Goal: Task Accomplishment & Management: Use online tool/utility

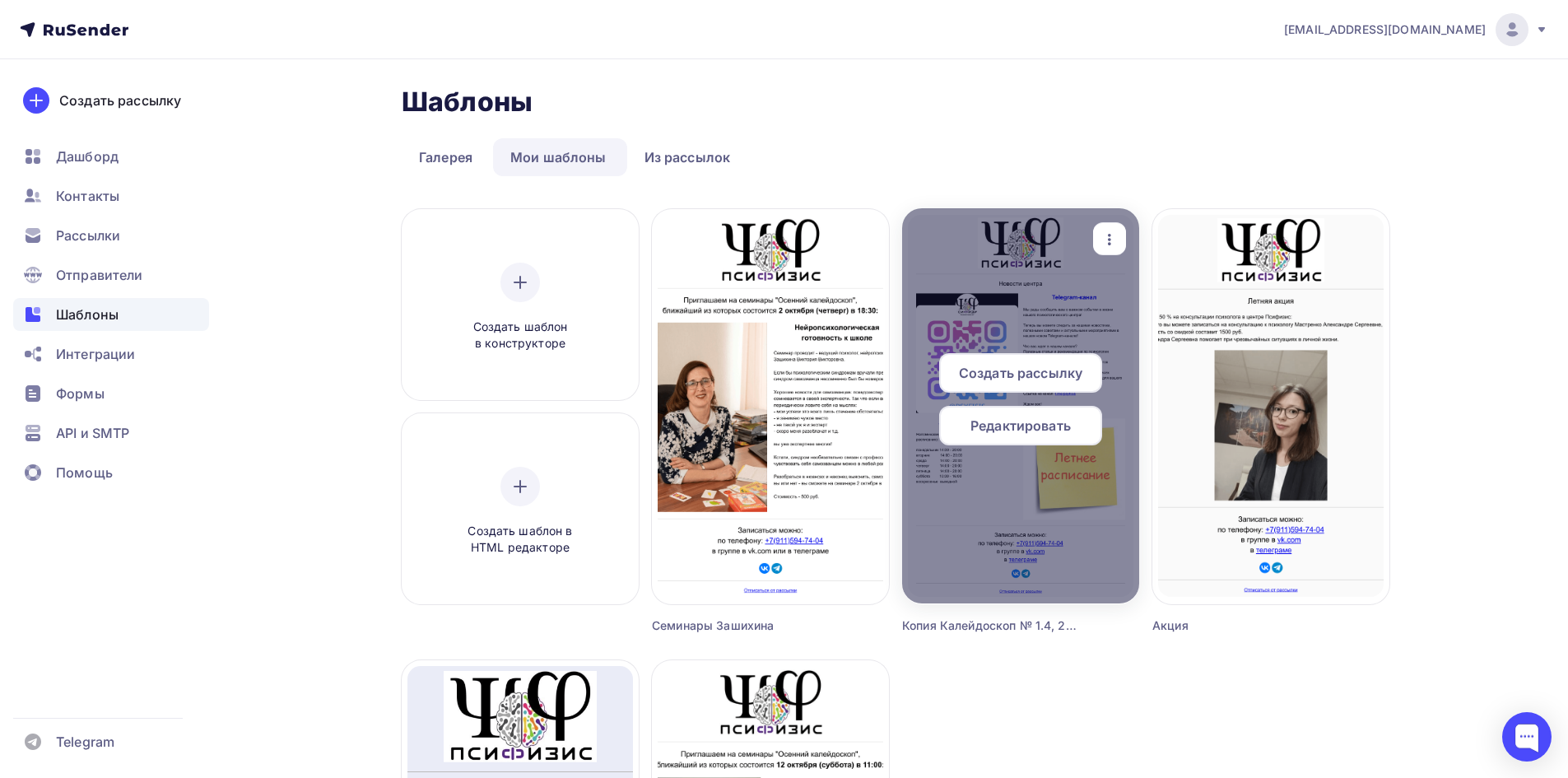
click at [1105, 235] on icon "button" at bounding box center [1109, 239] width 20 height 20
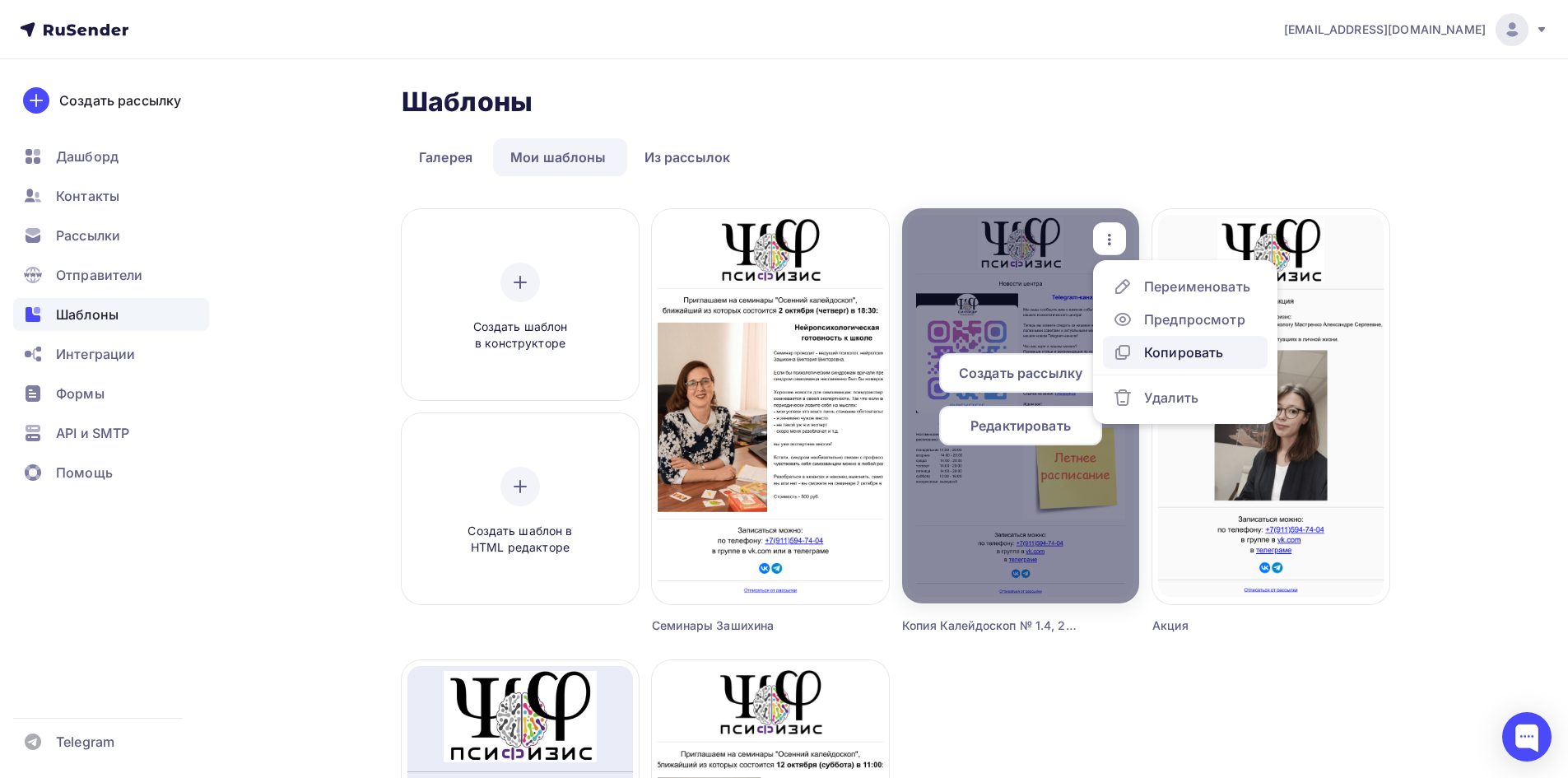
click at [1152, 350] on div "Копировать" at bounding box center [1184, 352] width 79 height 20
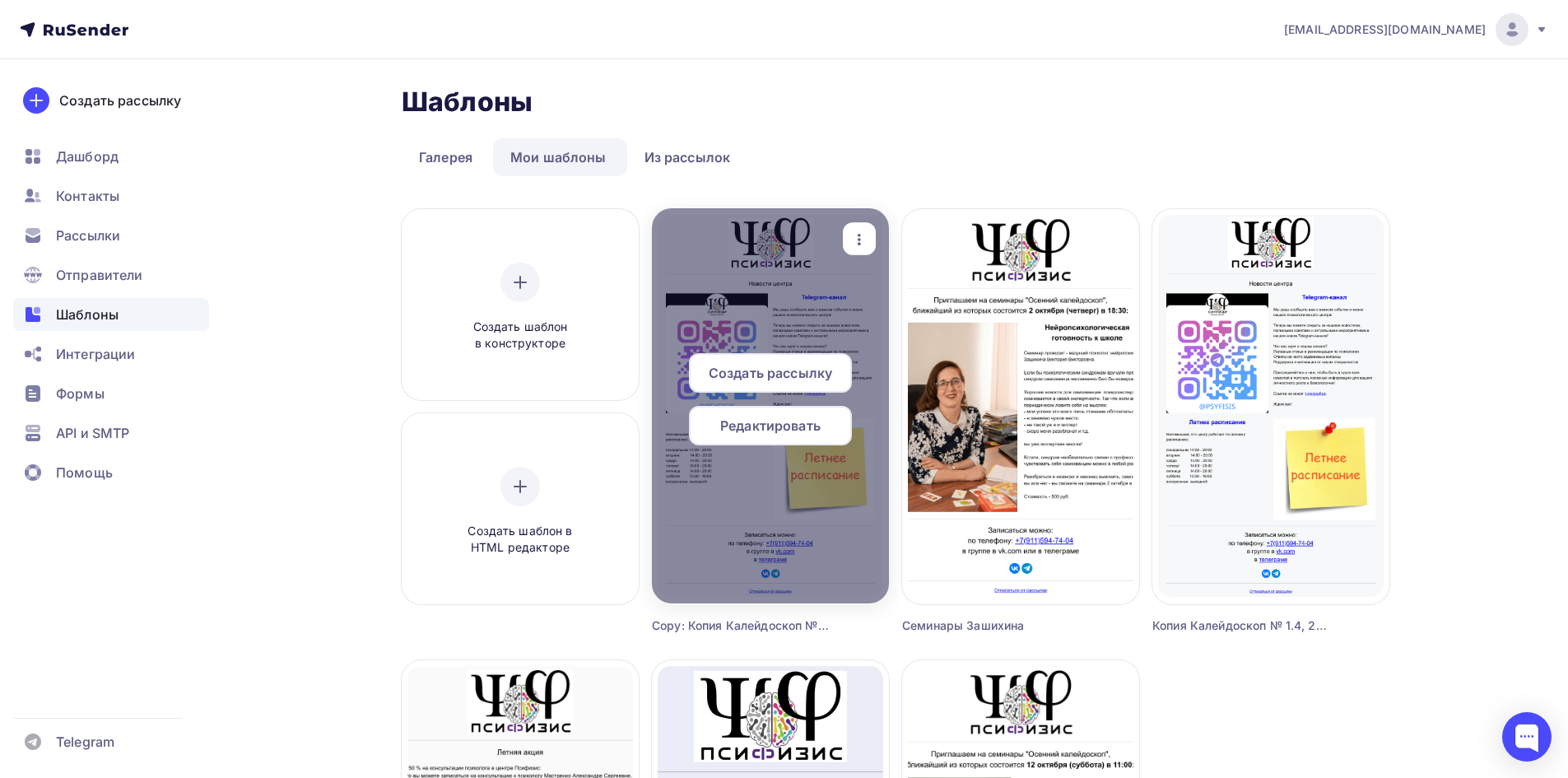
click at [860, 238] on icon "button" at bounding box center [860, 239] width 4 height 11
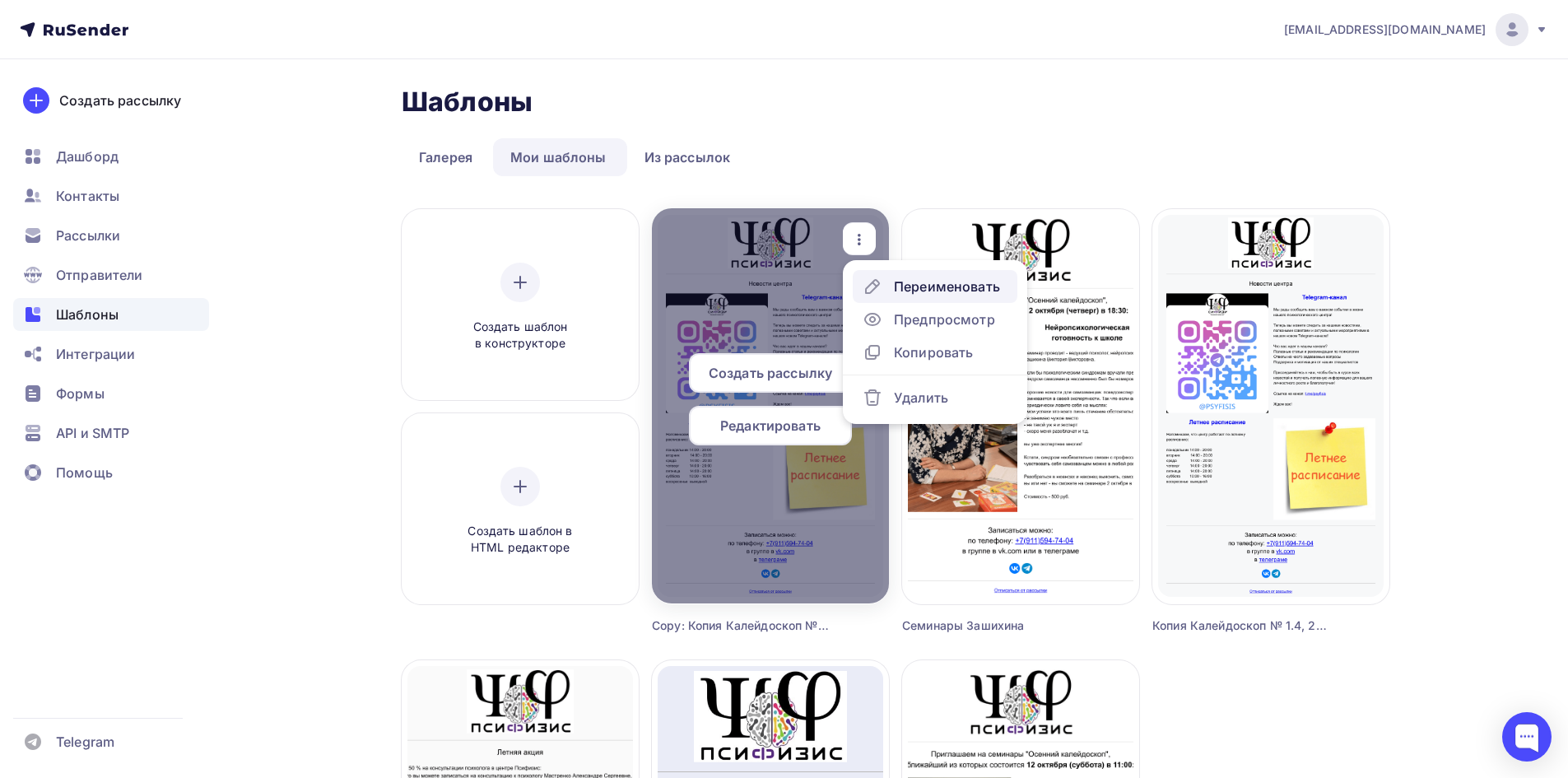
click at [901, 282] on div "Переименовать" at bounding box center [947, 286] width 106 height 20
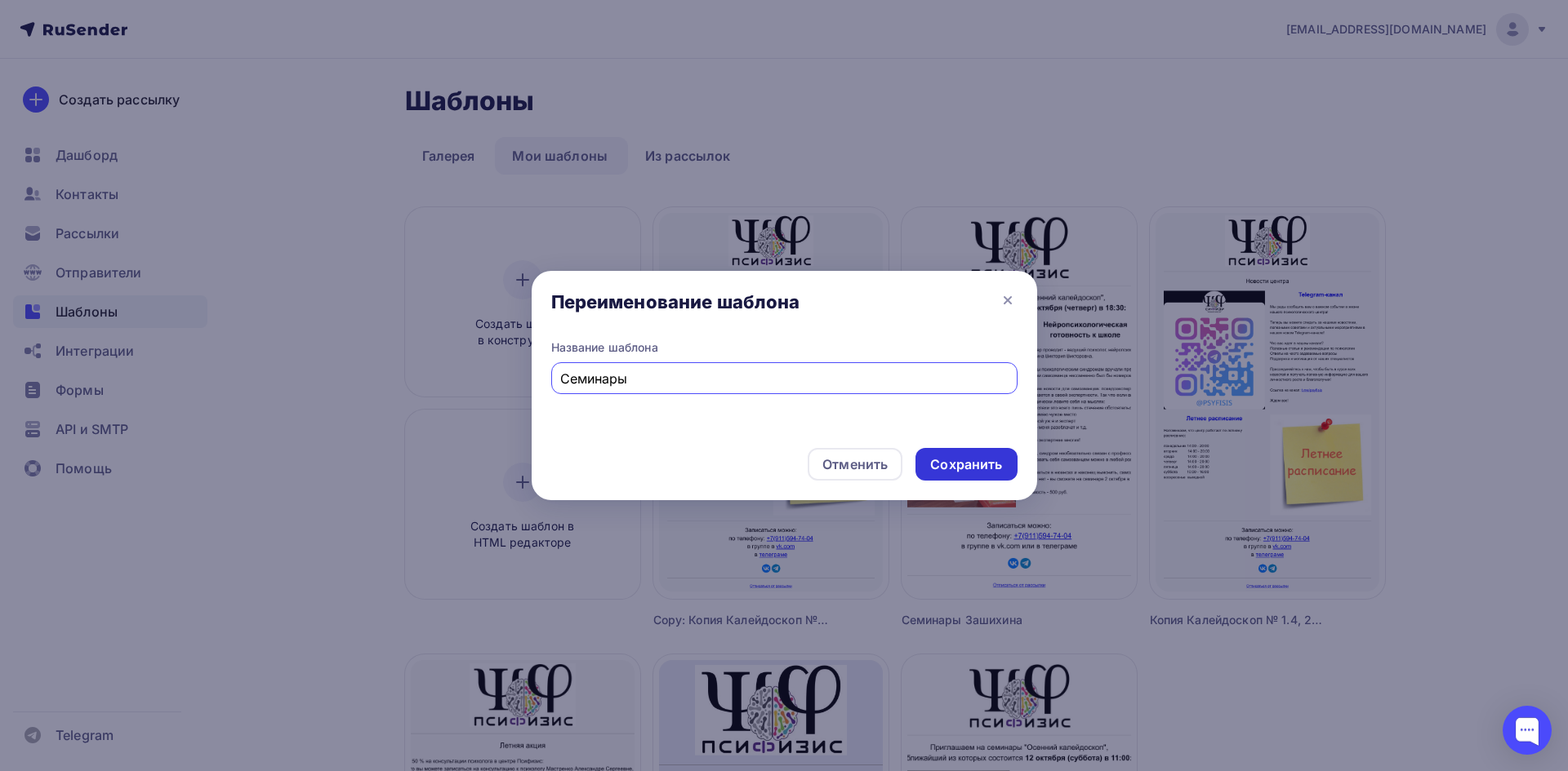
type input "Семинары"
click at [983, 458] on div "Сохранить" at bounding box center [965, 465] width 72 height 19
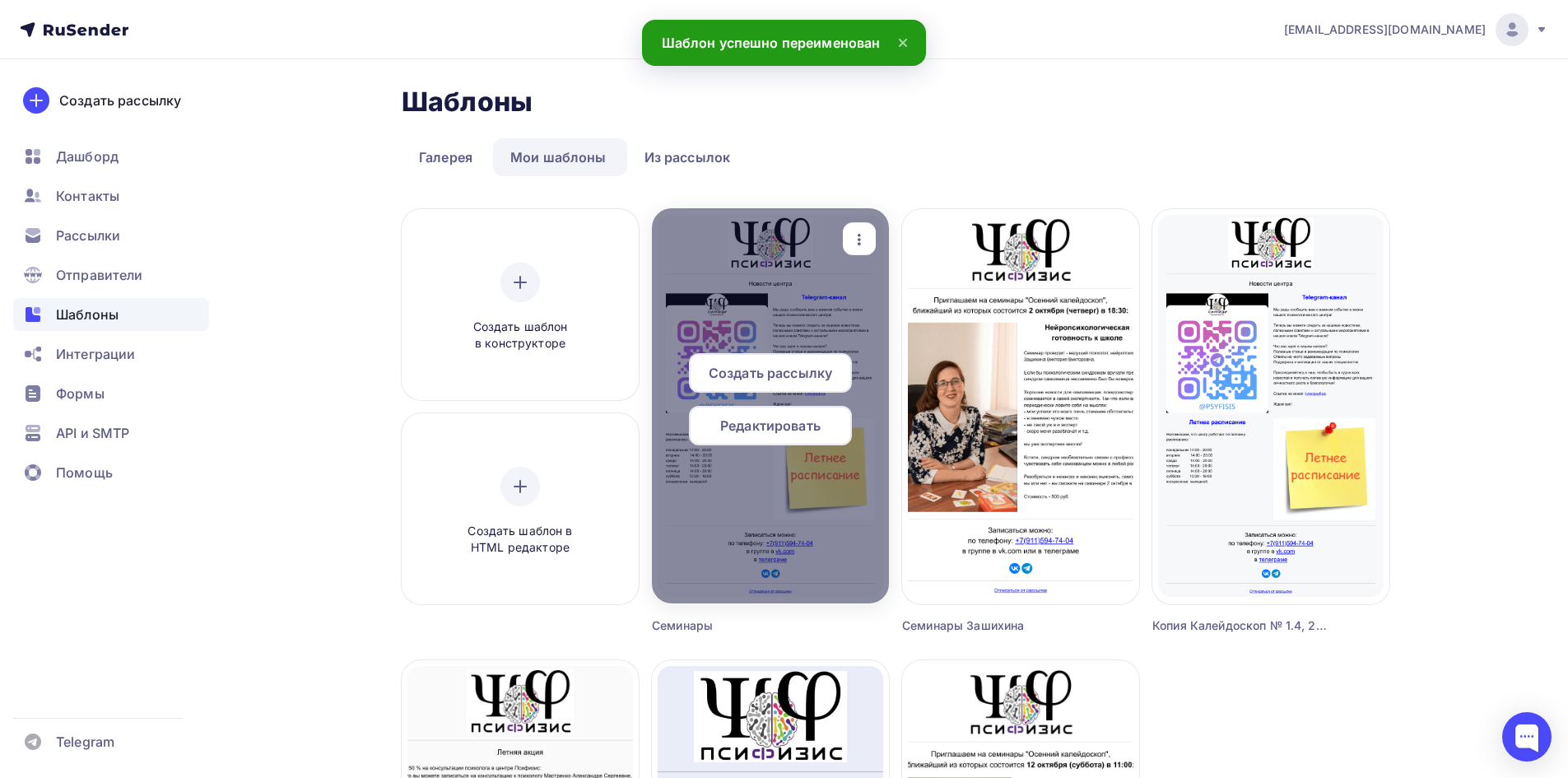
click at [757, 428] on span "Редактировать" at bounding box center [770, 425] width 100 height 20
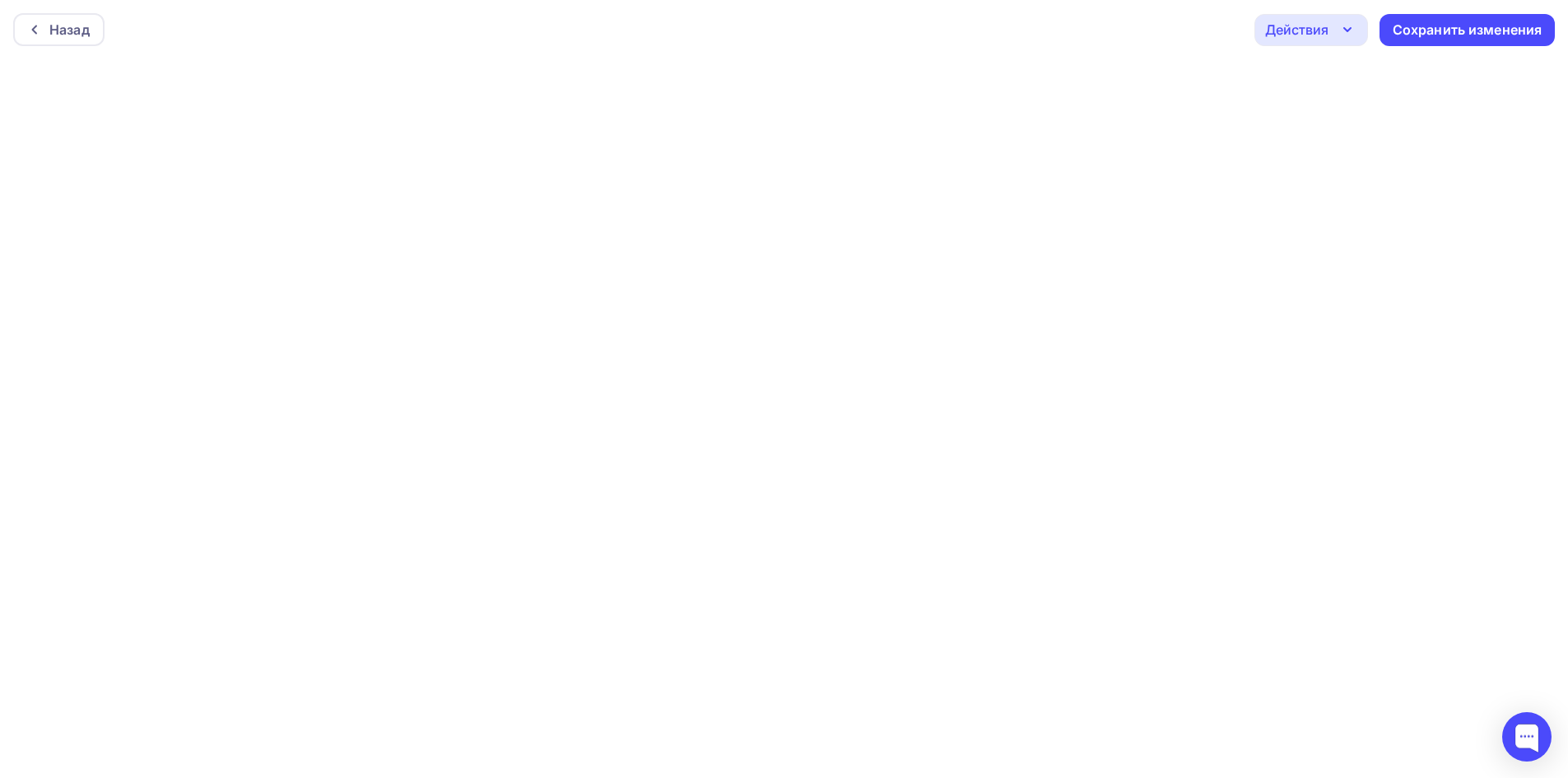
drag, startPoint x: 56, startPoint y: 28, endPoint x: 1043, endPoint y: 31, distance: 987.0
click at [1043, 31] on div "Назад Действия Отправить тестовое письмо Предпросмотр Выйти без сохранения Сохр…" at bounding box center [784, 29] width 1568 height 59
click at [42, 23] on div at bounding box center [38, 30] width 22 height 13
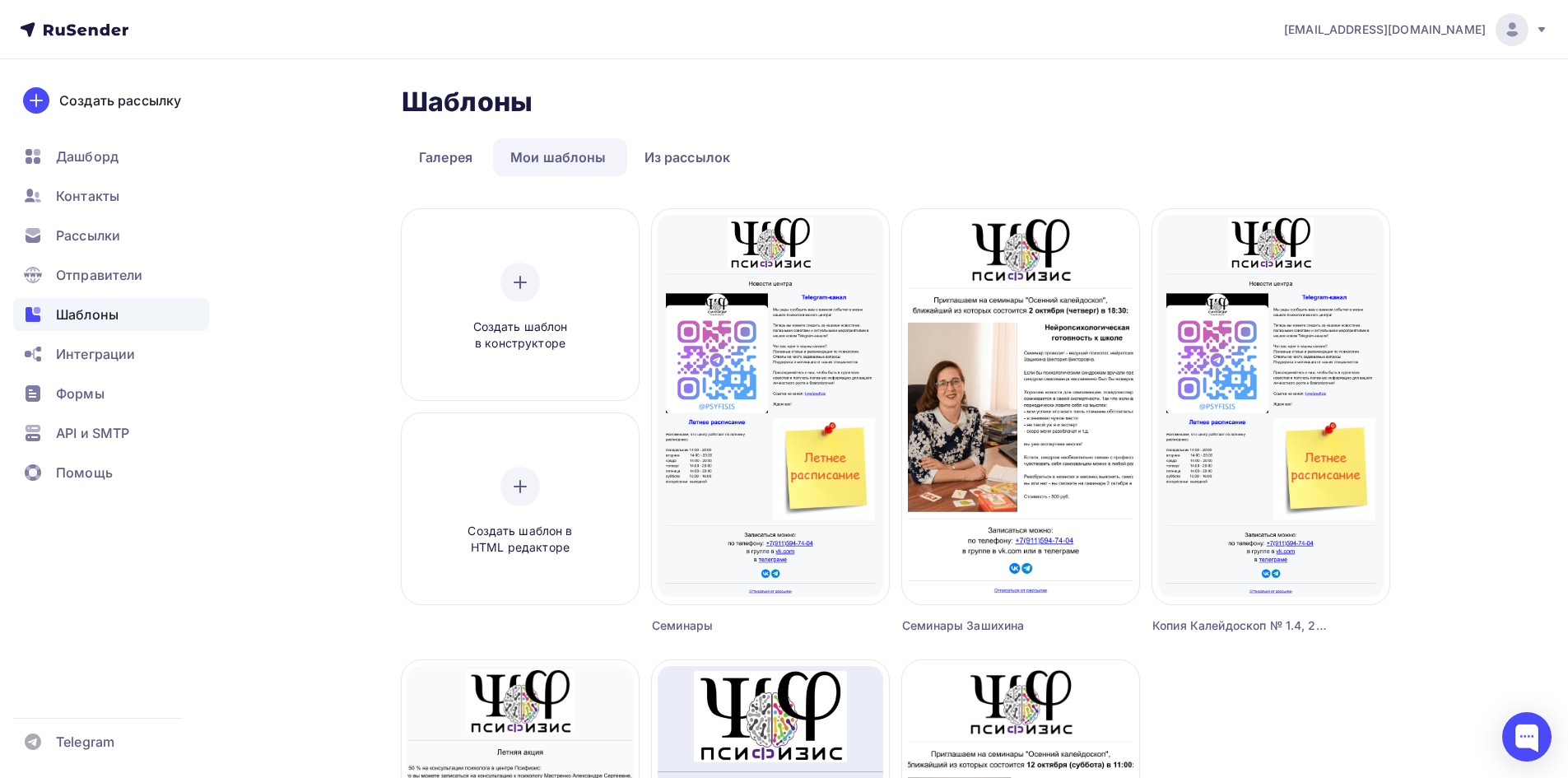
drag, startPoint x: 760, startPoint y: 293, endPoint x: 803, endPoint y: 131, distance: 167.6
click at [803, 131] on div "Шаблоны Шаблоны Галерея Мои шаблоны Из рассылок Создать шаблон в конструкторе С…" at bounding box center [895, 645] width 988 height 1119
drag, startPoint x: 749, startPoint y: 426, endPoint x: 81, endPoint y: 313, distance: 677.5
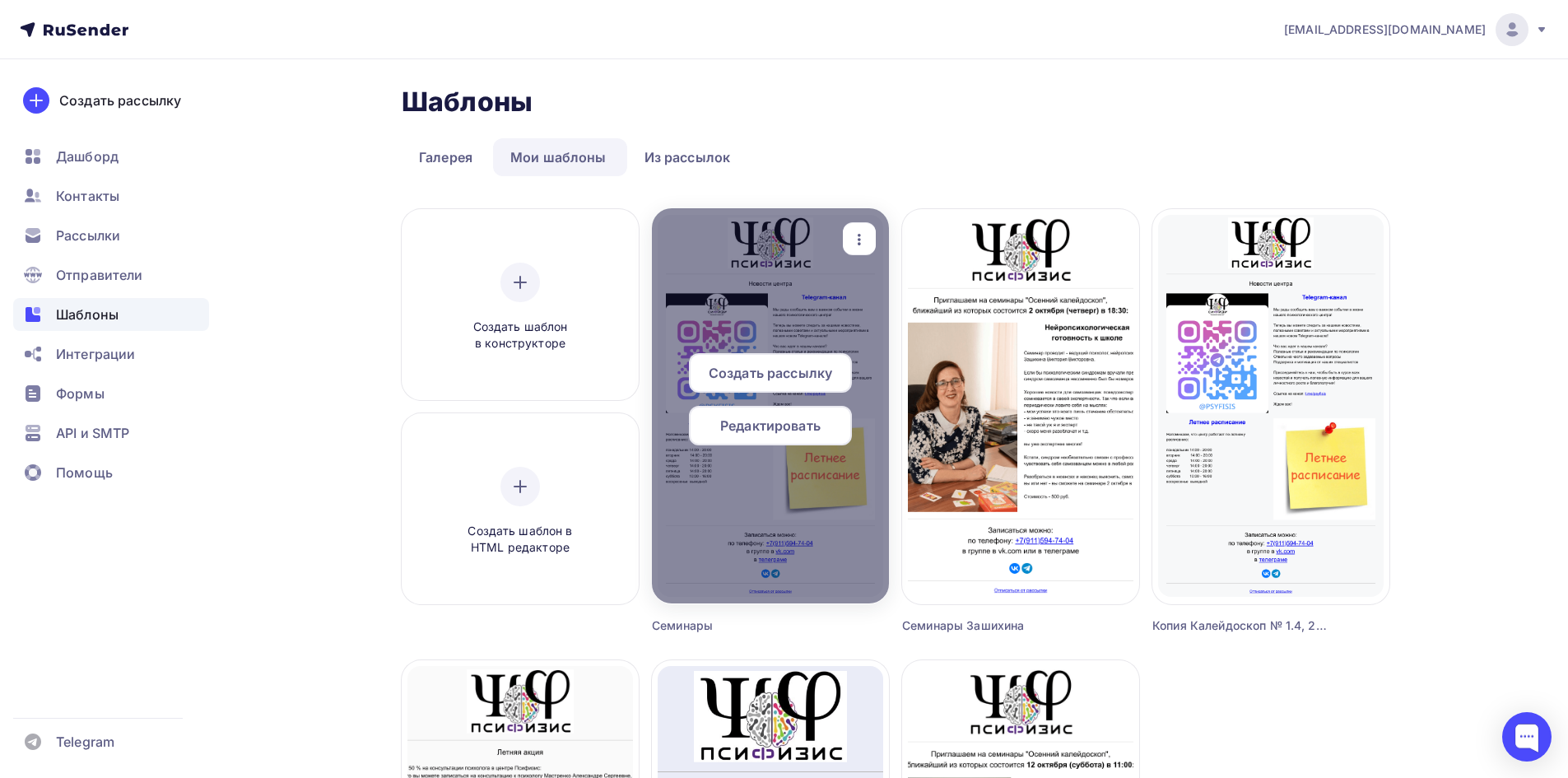
click at [763, 425] on span "Редактировать" at bounding box center [770, 425] width 100 height 20
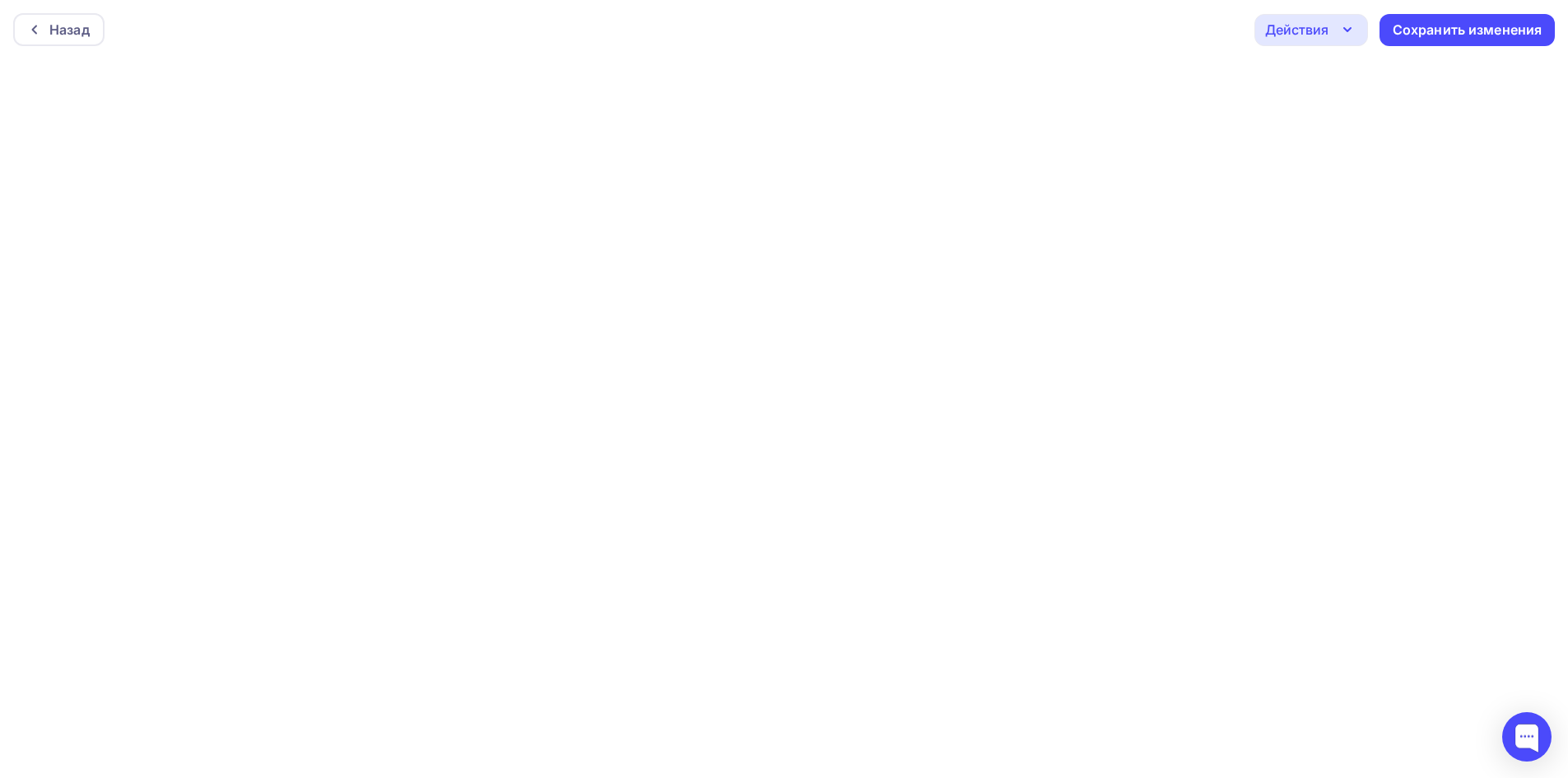
click at [962, 39] on div "Назад Действия Отправить тестовое письмо Предпросмотр Выйти без сохранения Сохр…" at bounding box center [784, 29] width 1568 height 59
click at [1004, 40] on div "Назад Действия Отправить тестовое письмо Предпросмотр Выйти без сохранения Сохр…" at bounding box center [784, 29] width 1568 height 59
click at [1339, 22] on icon "button" at bounding box center [1347, 29] width 20 height 20
click at [1339, 23] on icon "button" at bounding box center [1347, 29] width 20 height 20
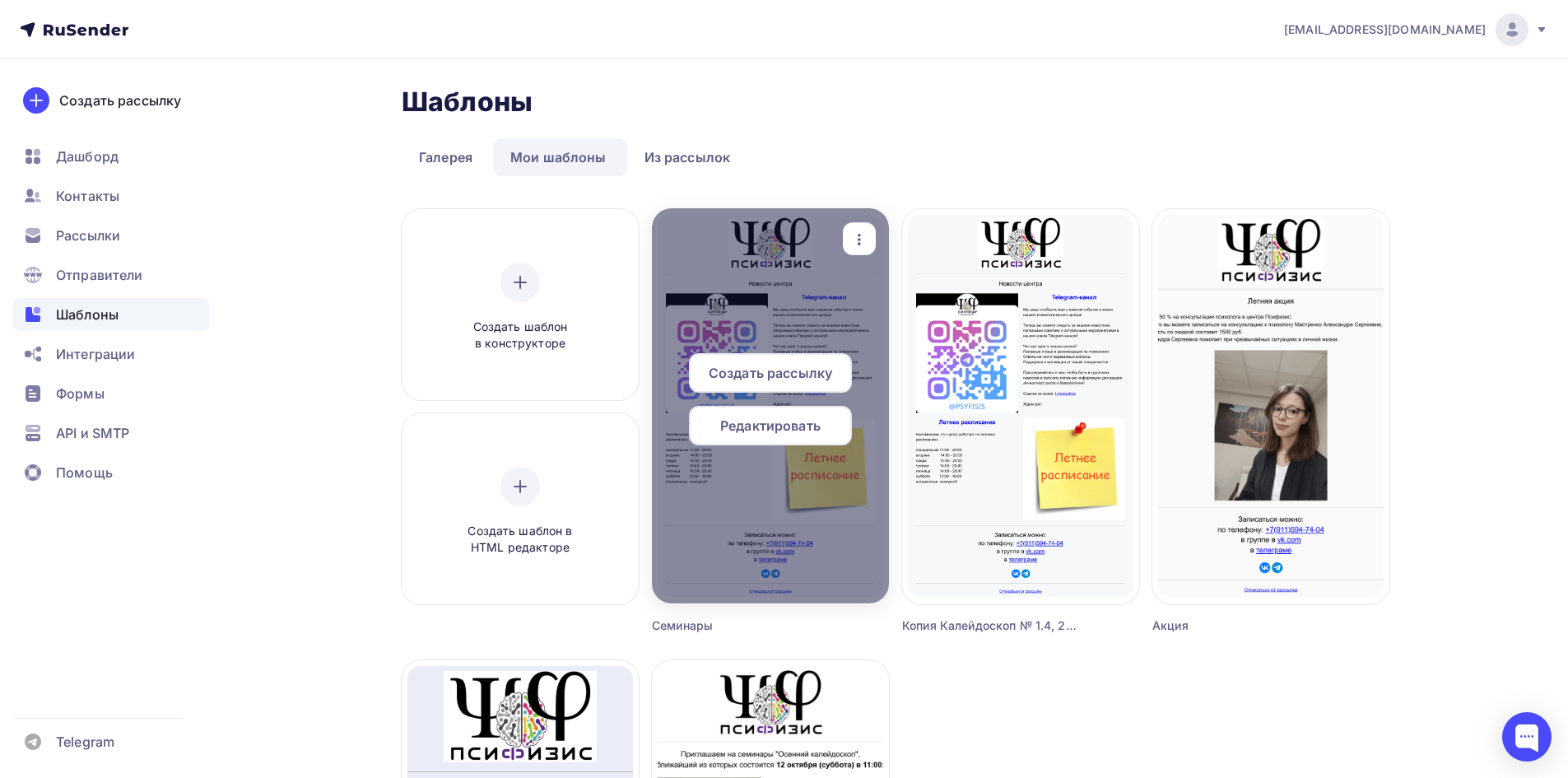
click at [744, 425] on span "Редактировать" at bounding box center [770, 425] width 100 height 20
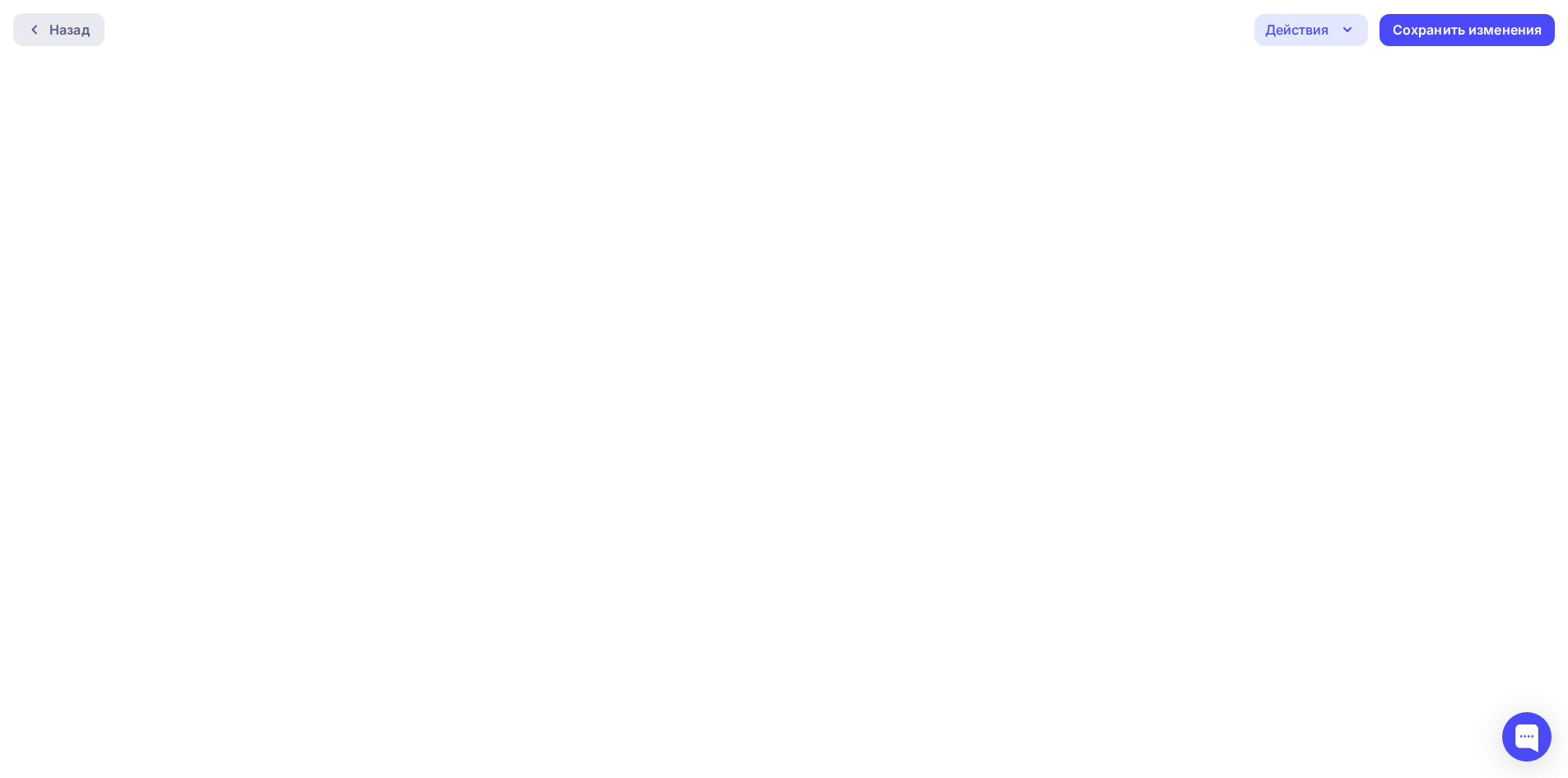
click at [32, 27] on icon at bounding box center [35, 30] width 13 height 13
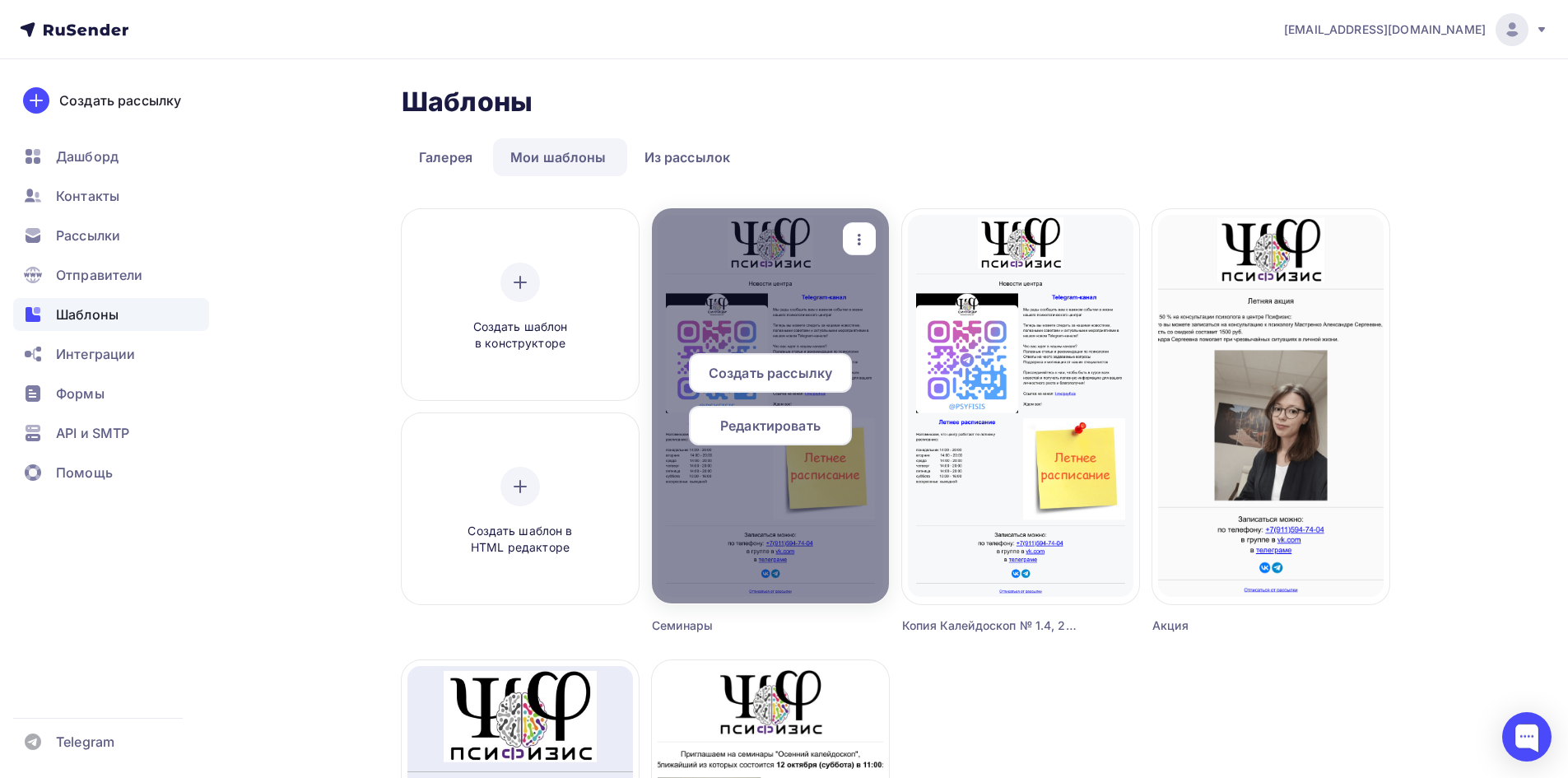
click at [852, 240] on icon "button" at bounding box center [859, 239] width 20 height 20
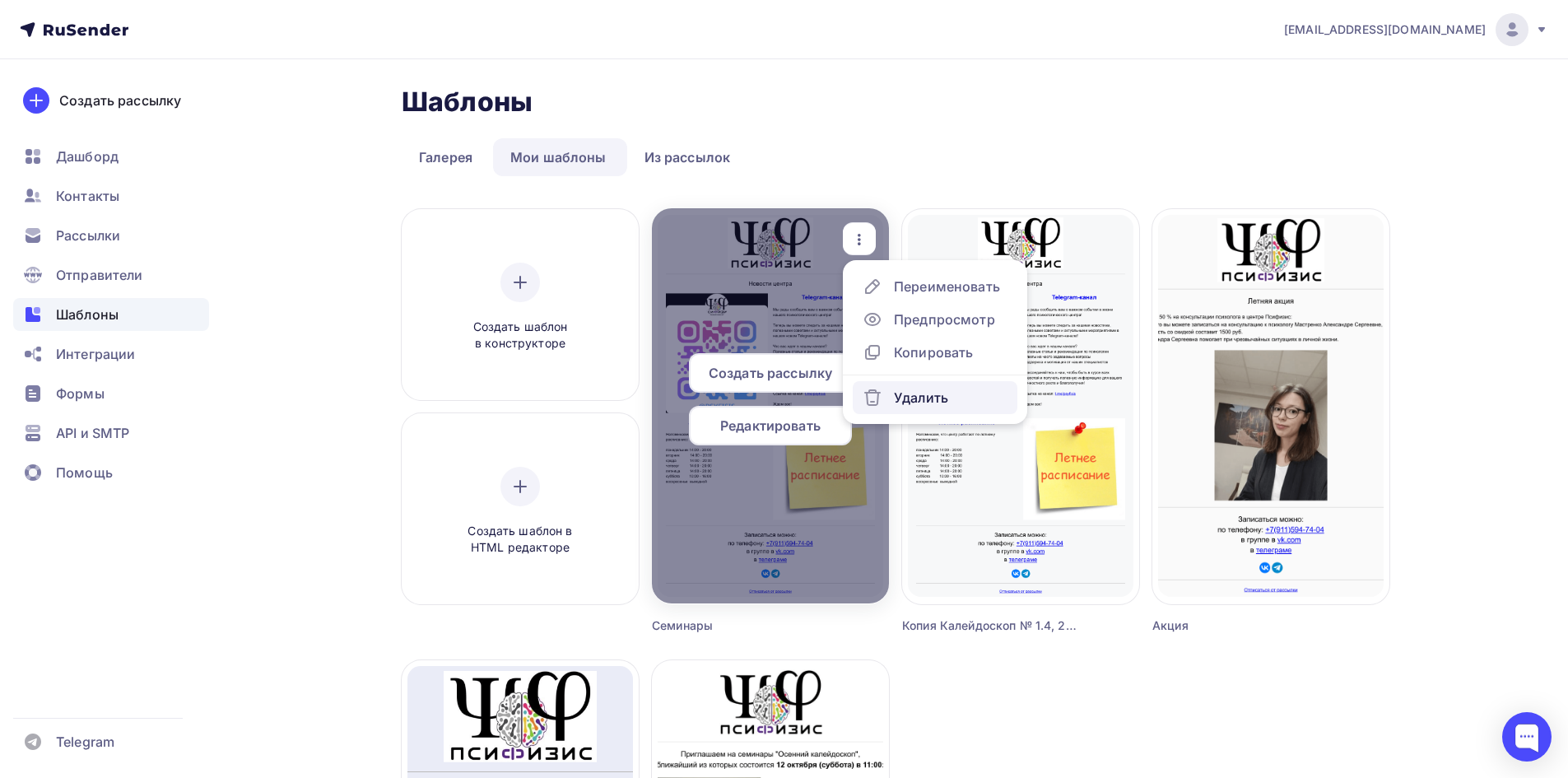
click at [908, 394] on div "Удалить" at bounding box center [921, 397] width 54 height 20
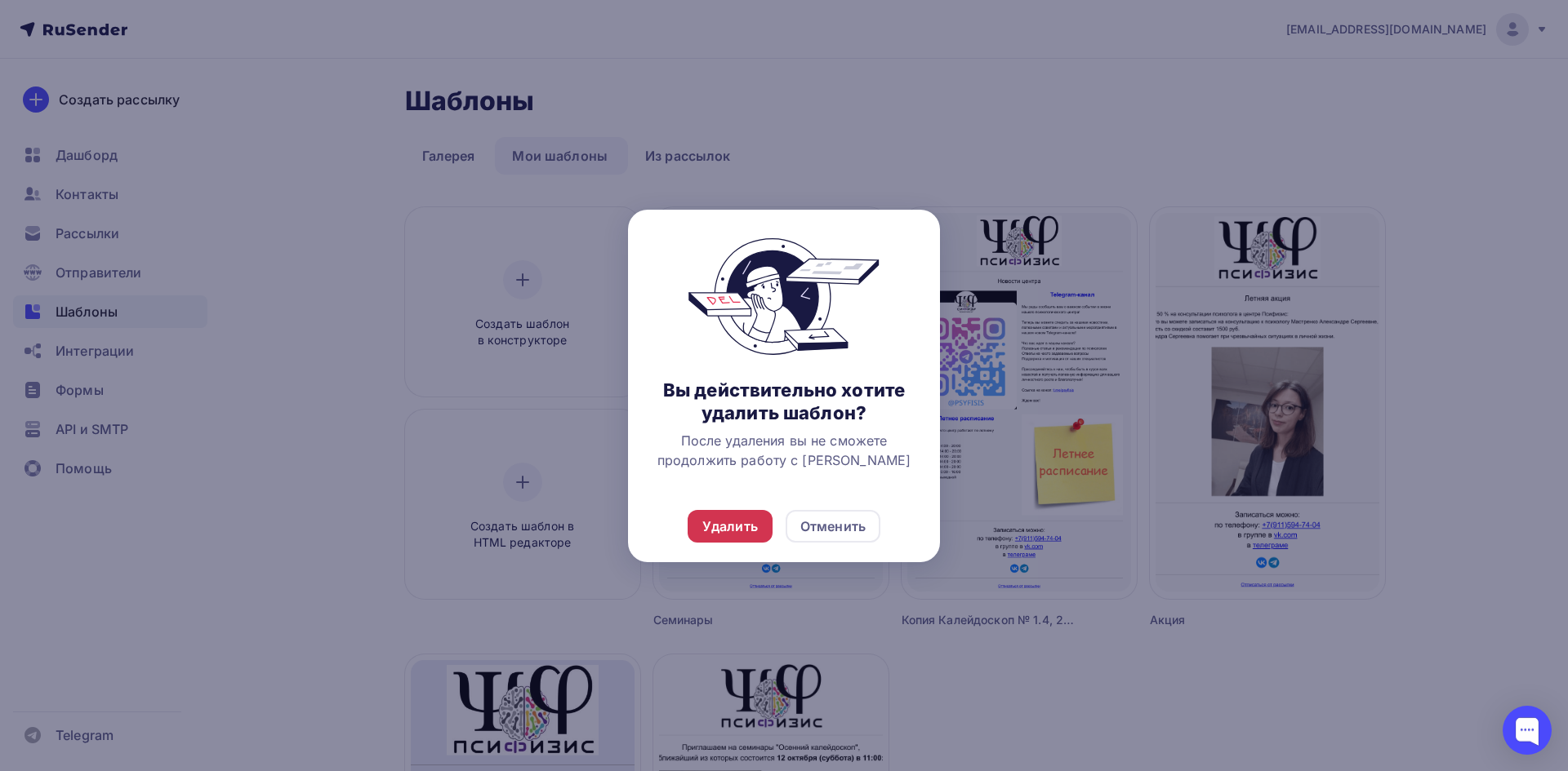
click at [714, 527] on div "Удалить" at bounding box center [730, 525] width 56 height 20
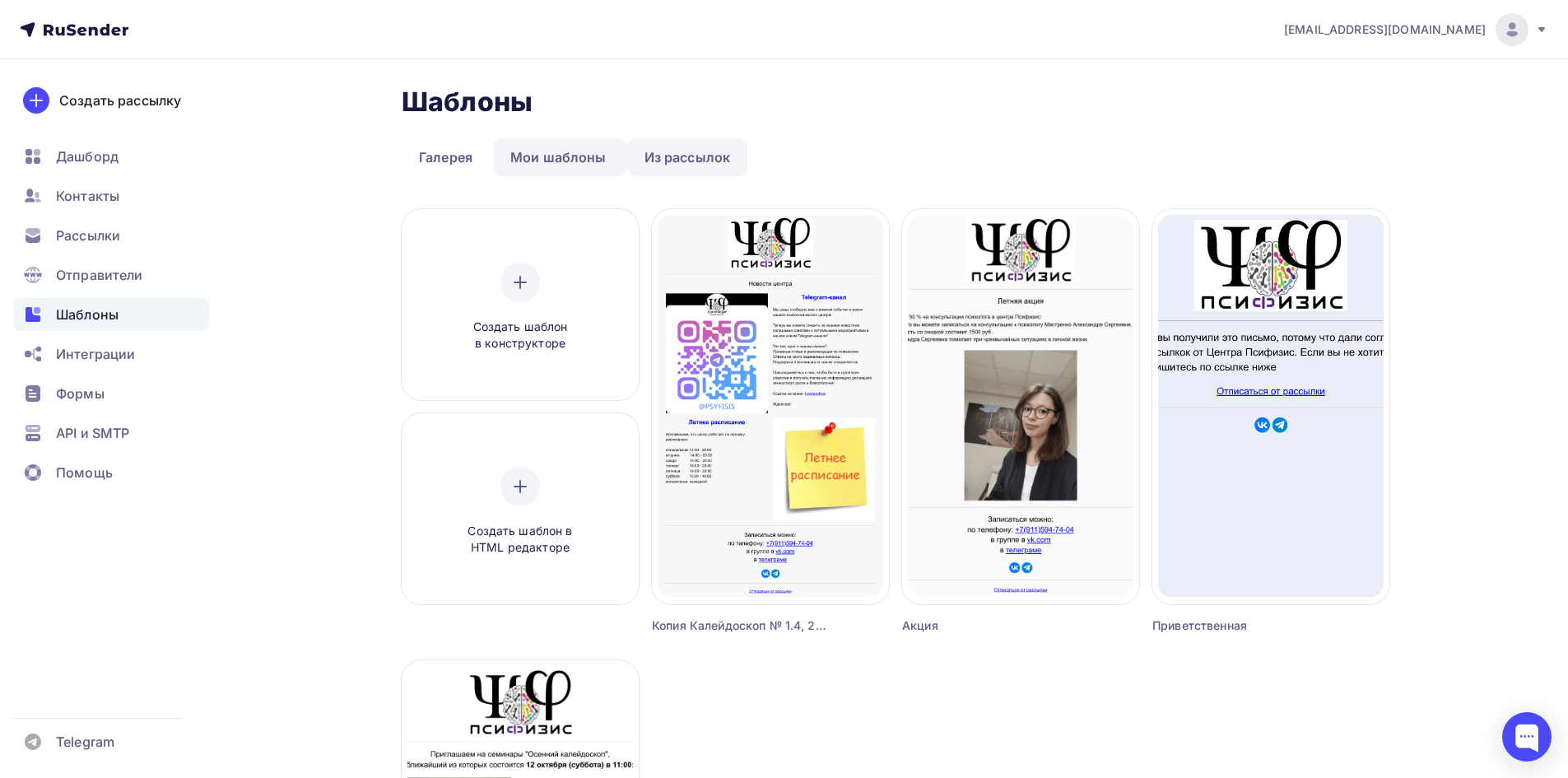
click at [677, 145] on link "Из рассылок" at bounding box center [688, 157] width 121 height 38
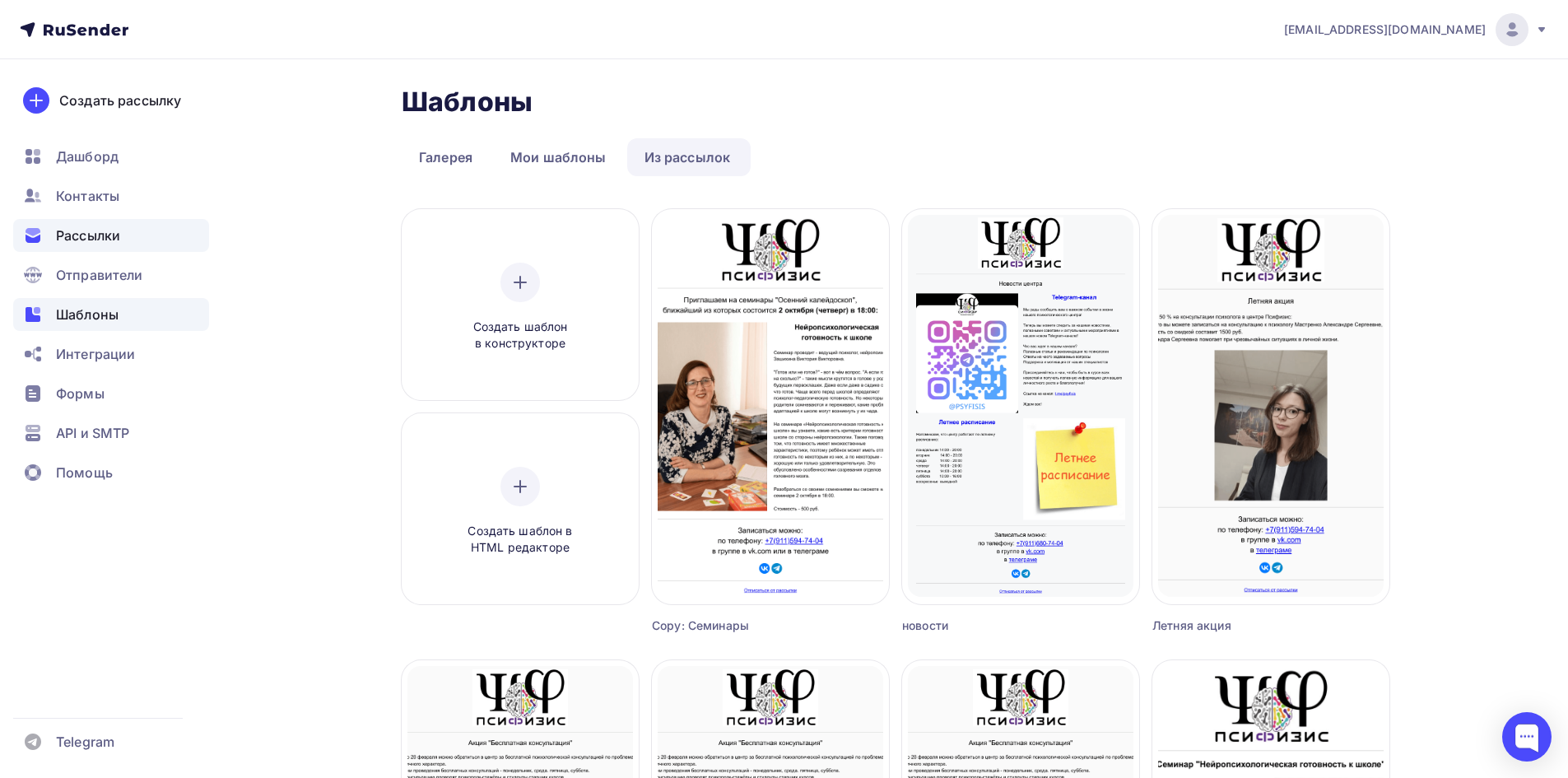
click at [108, 234] on span "Рассылки" at bounding box center [88, 235] width 64 height 20
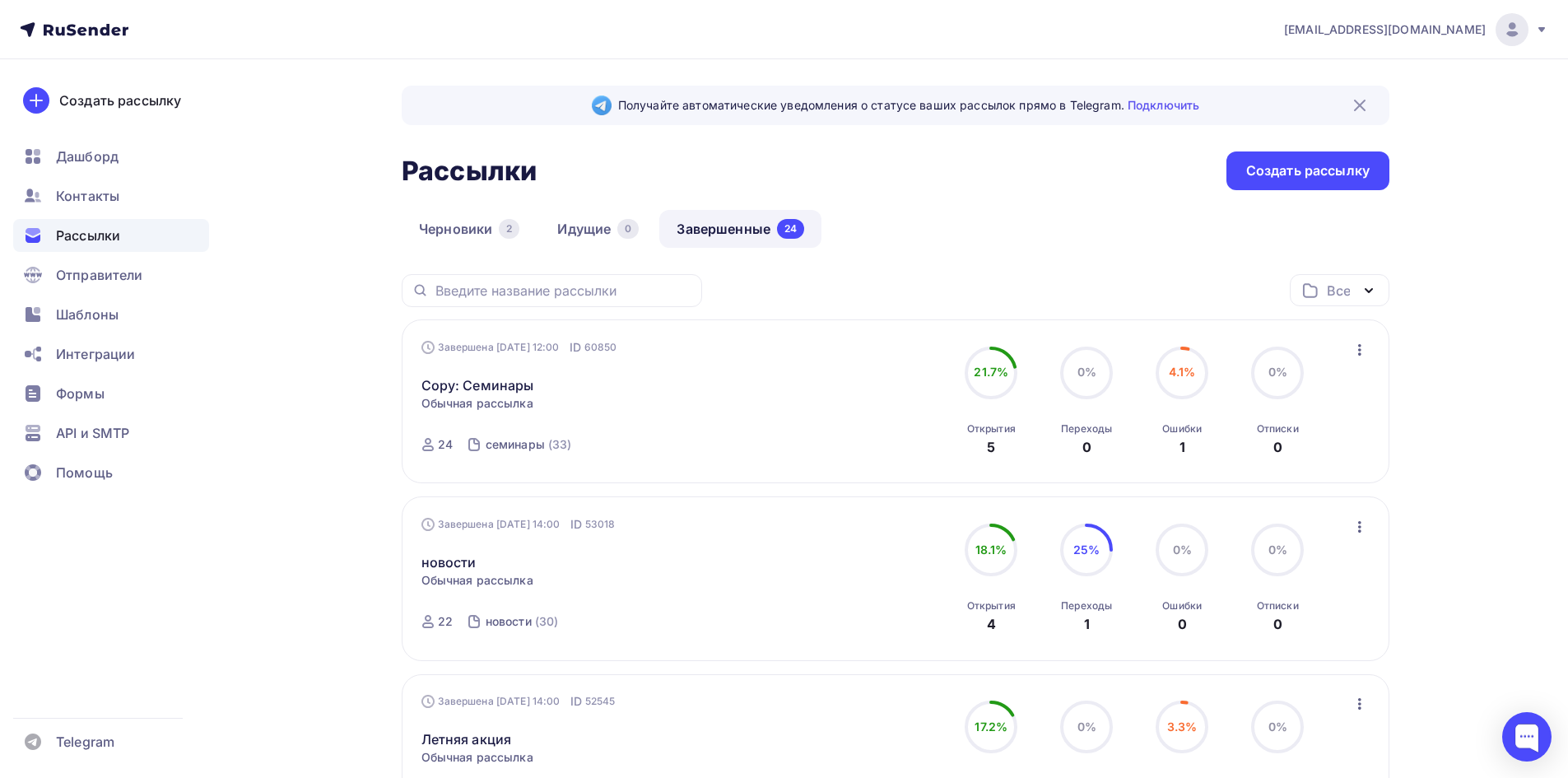
click at [1363, 344] on icon "button" at bounding box center [1360, 349] width 20 height 20
click at [1289, 173] on div "Создать рассылку" at bounding box center [1308, 171] width 124 height 19
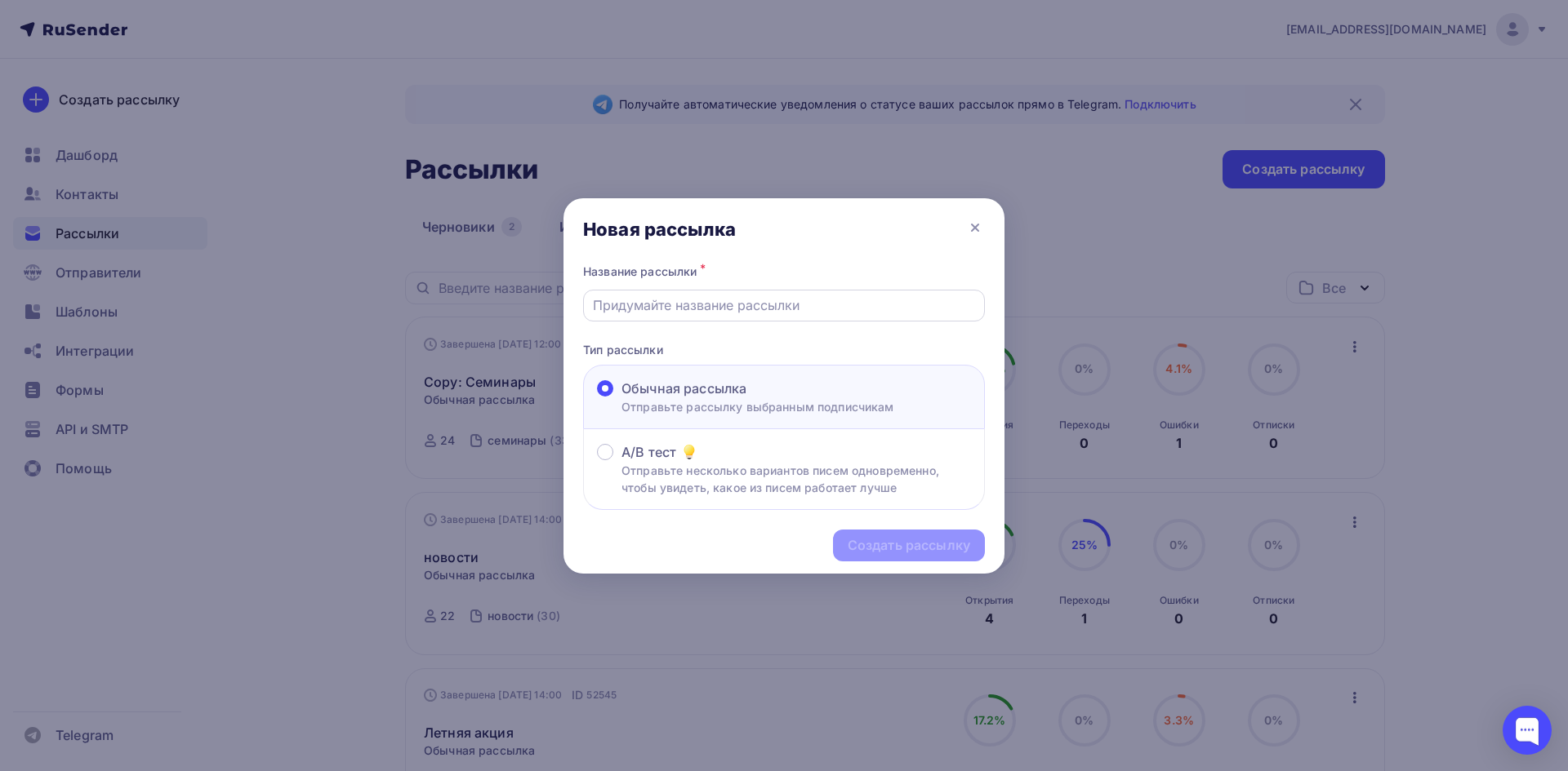
click at [814, 307] on input "text" at bounding box center [784, 305] width 382 height 20
drag, startPoint x: 681, startPoint y: 306, endPoint x: 664, endPoint y: 308, distance: 17.1
click at [664, 308] on input "Семинары 10.25" at bounding box center [784, 305] width 382 height 20
type input "Семинары октябрь 25"
click at [913, 540] on div "Создать рассылку" at bounding box center [909, 545] width 123 height 19
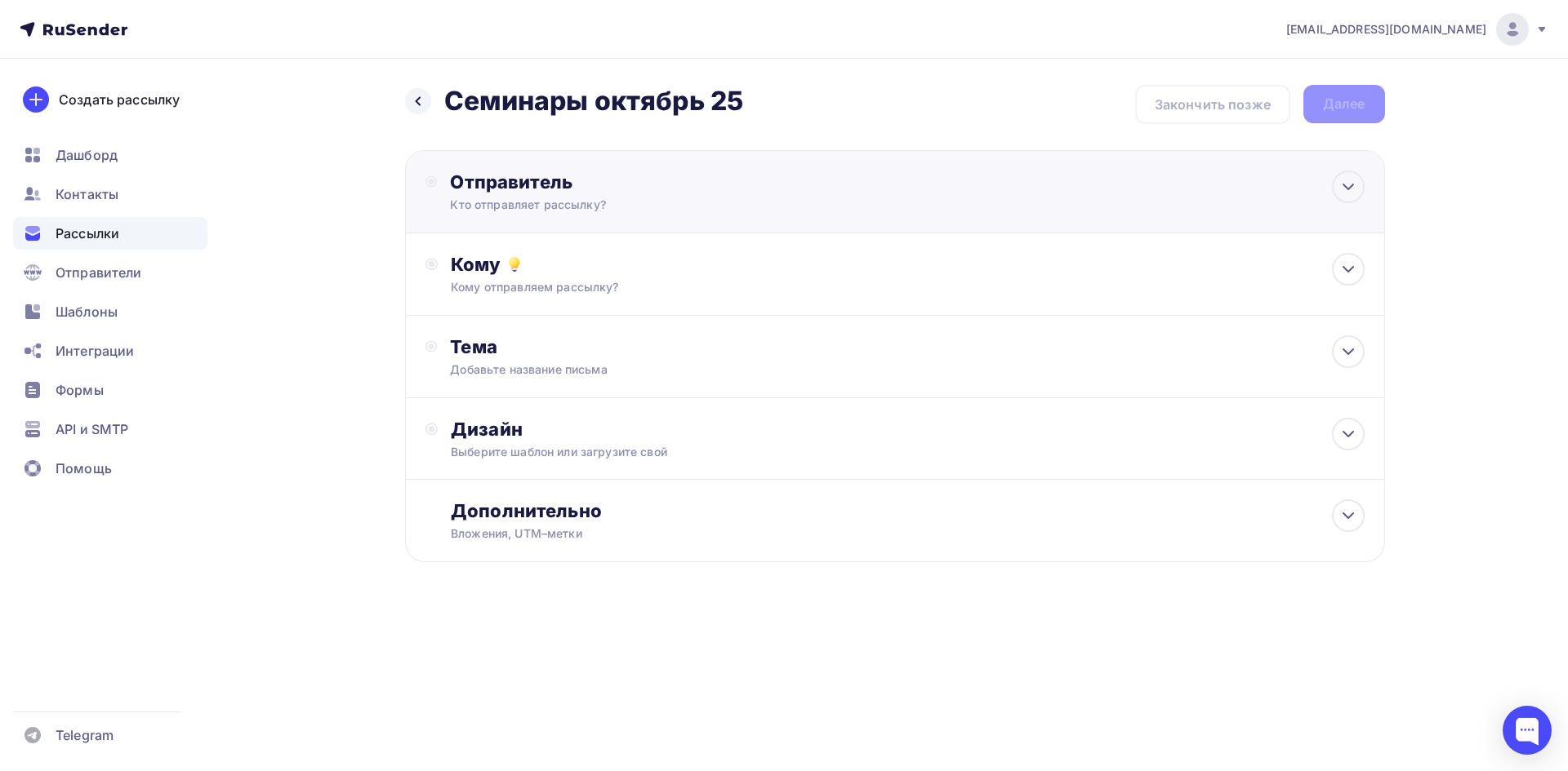
click at [629, 191] on div "Отправитель" at bounding box center [626, 181] width 354 height 23
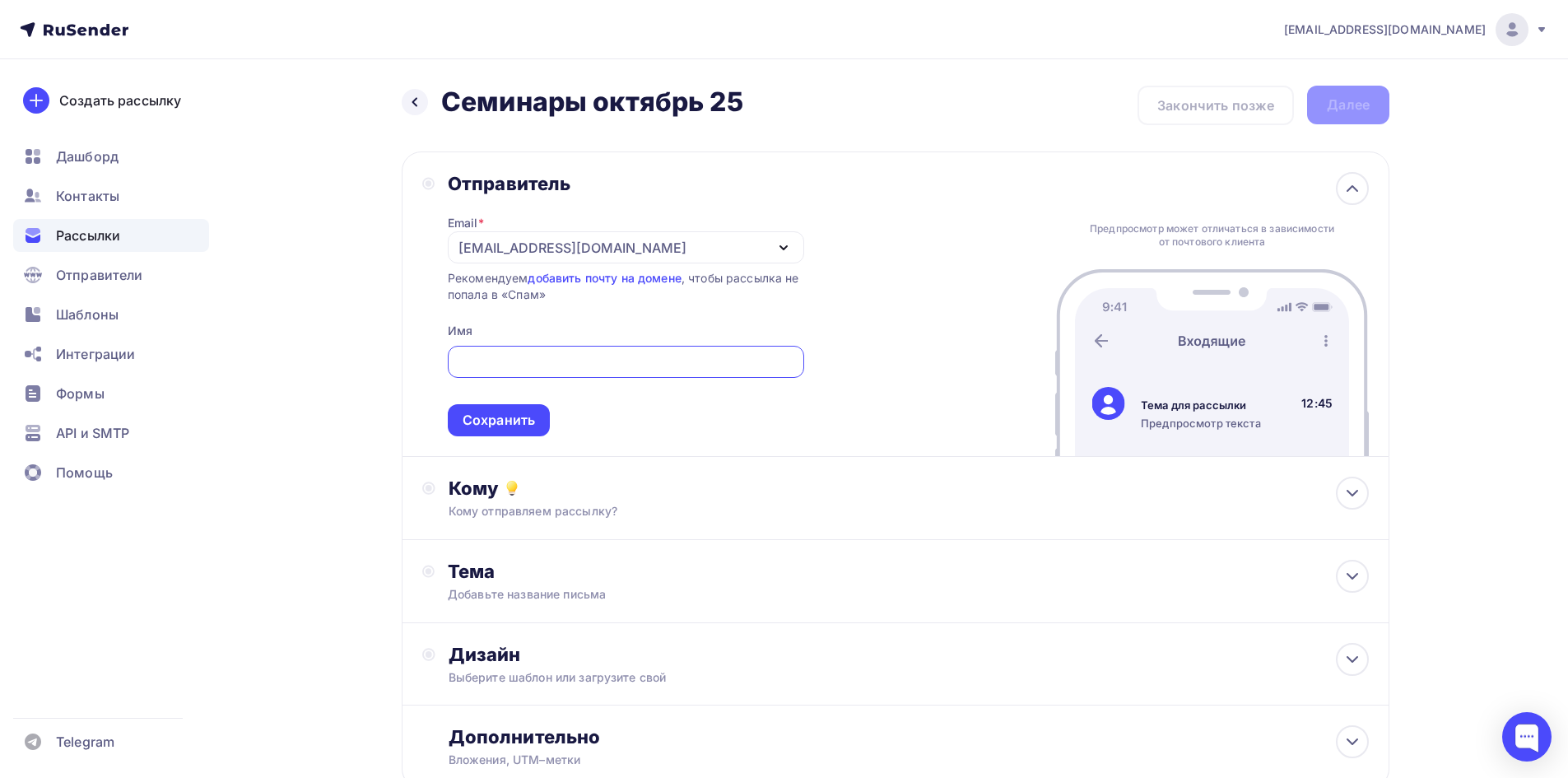
click at [618, 253] on div "psyfisis29@yandex.ru" at bounding box center [626, 248] width 357 height 32
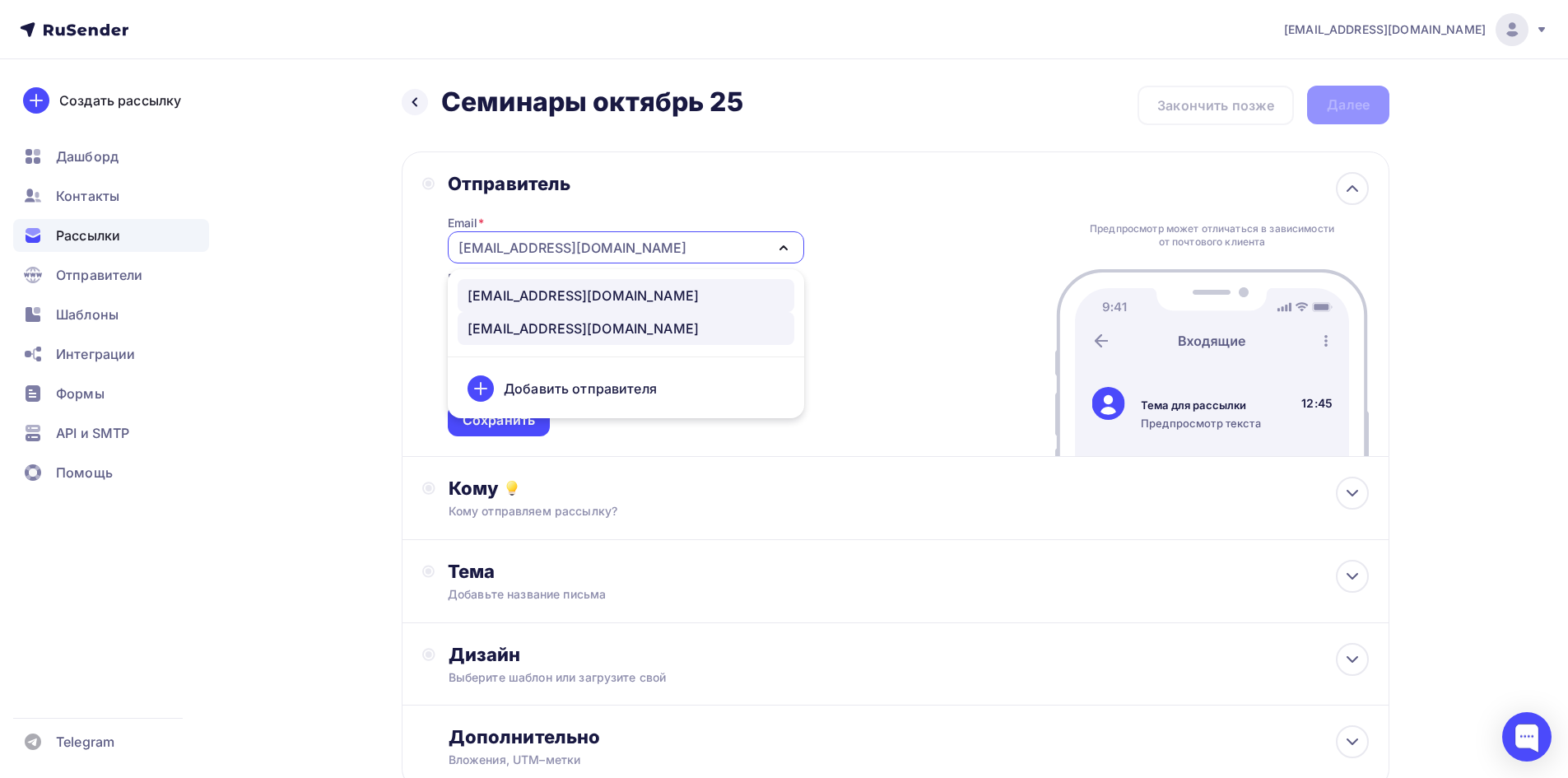
click at [608, 298] on div "info@psyfisis.ru" at bounding box center [626, 295] width 317 height 20
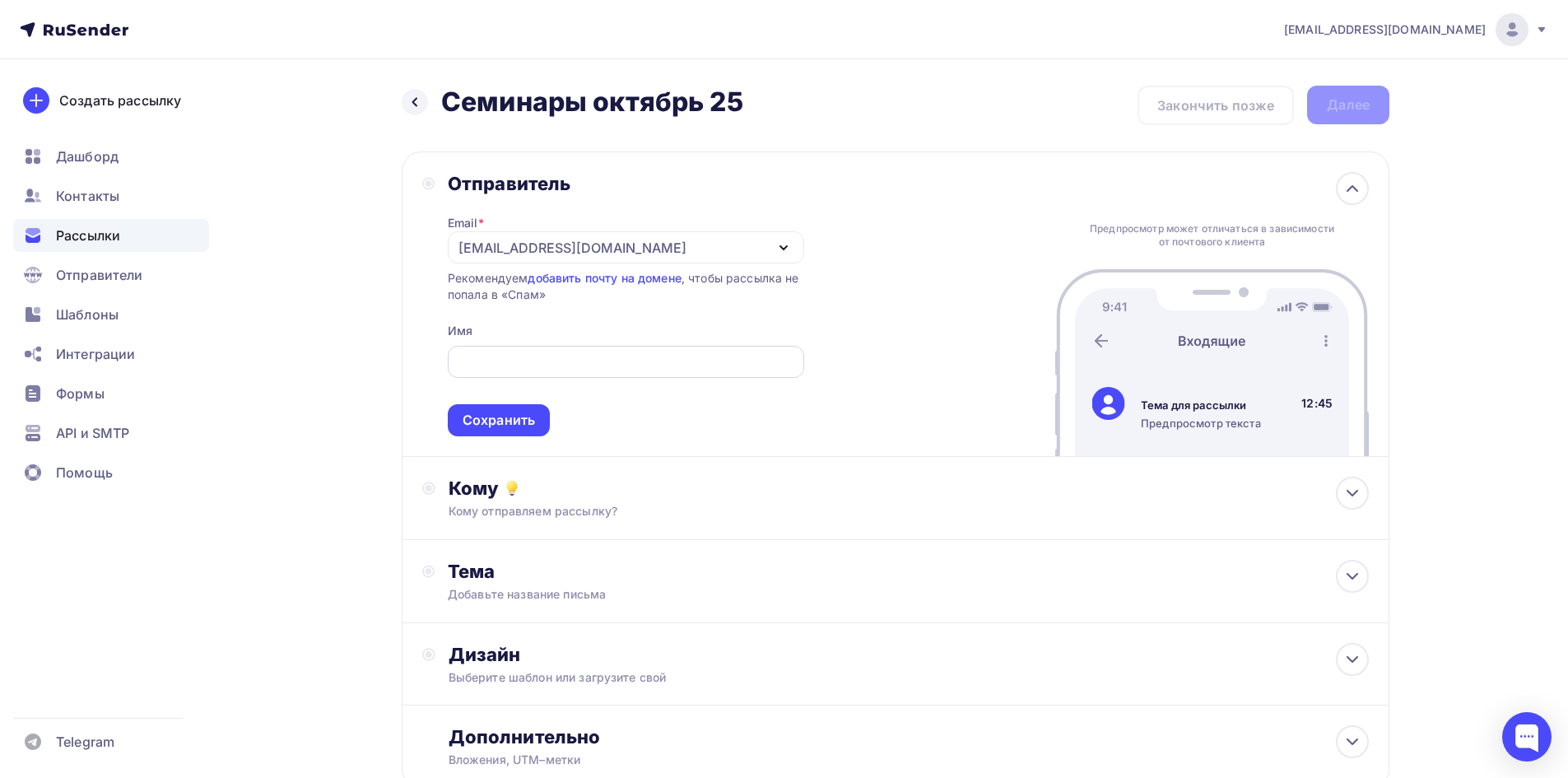
click at [487, 364] on input "text" at bounding box center [626, 362] width 338 height 20
type input "Псифизис"
click at [493, 416] on div "Сохранить" at bounding box center [498, 420] width 72 height 19
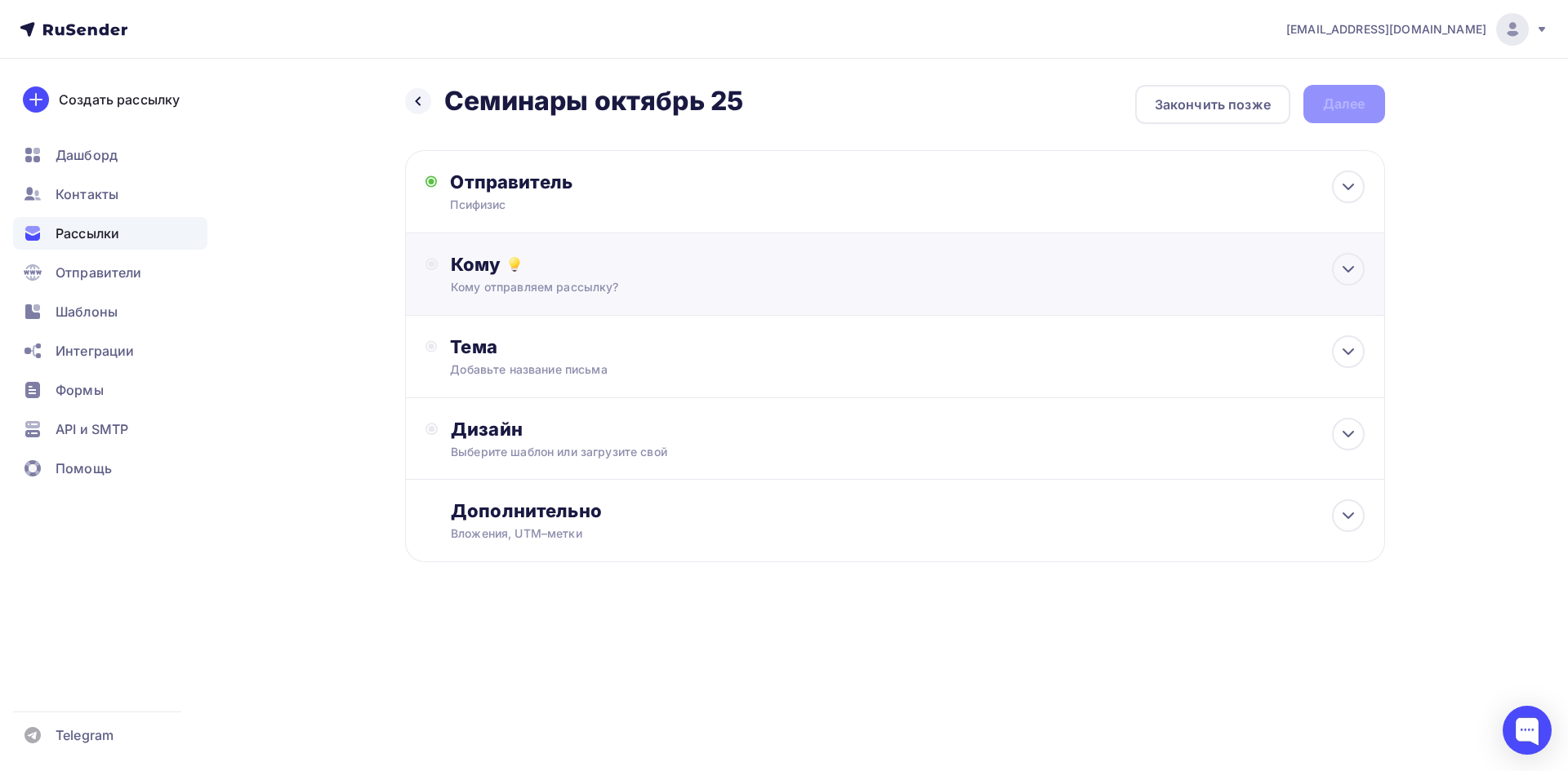
click at [677, 265] on div "Кому" at bounding box center [906, 264] width 913 height 23
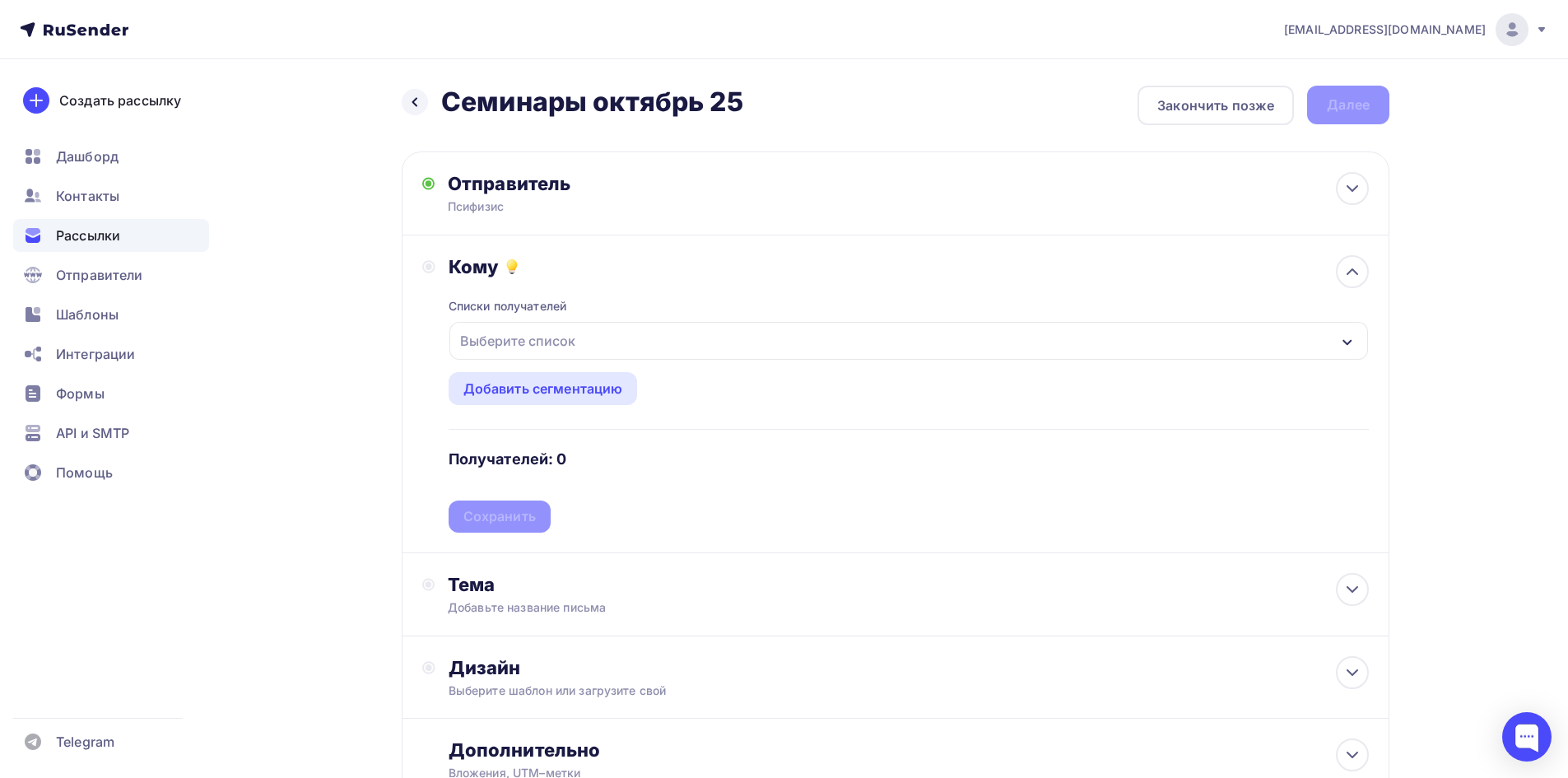
click at [557, 345] on div "Выберите список" at bounding box center [517, 341] width 129 height 30
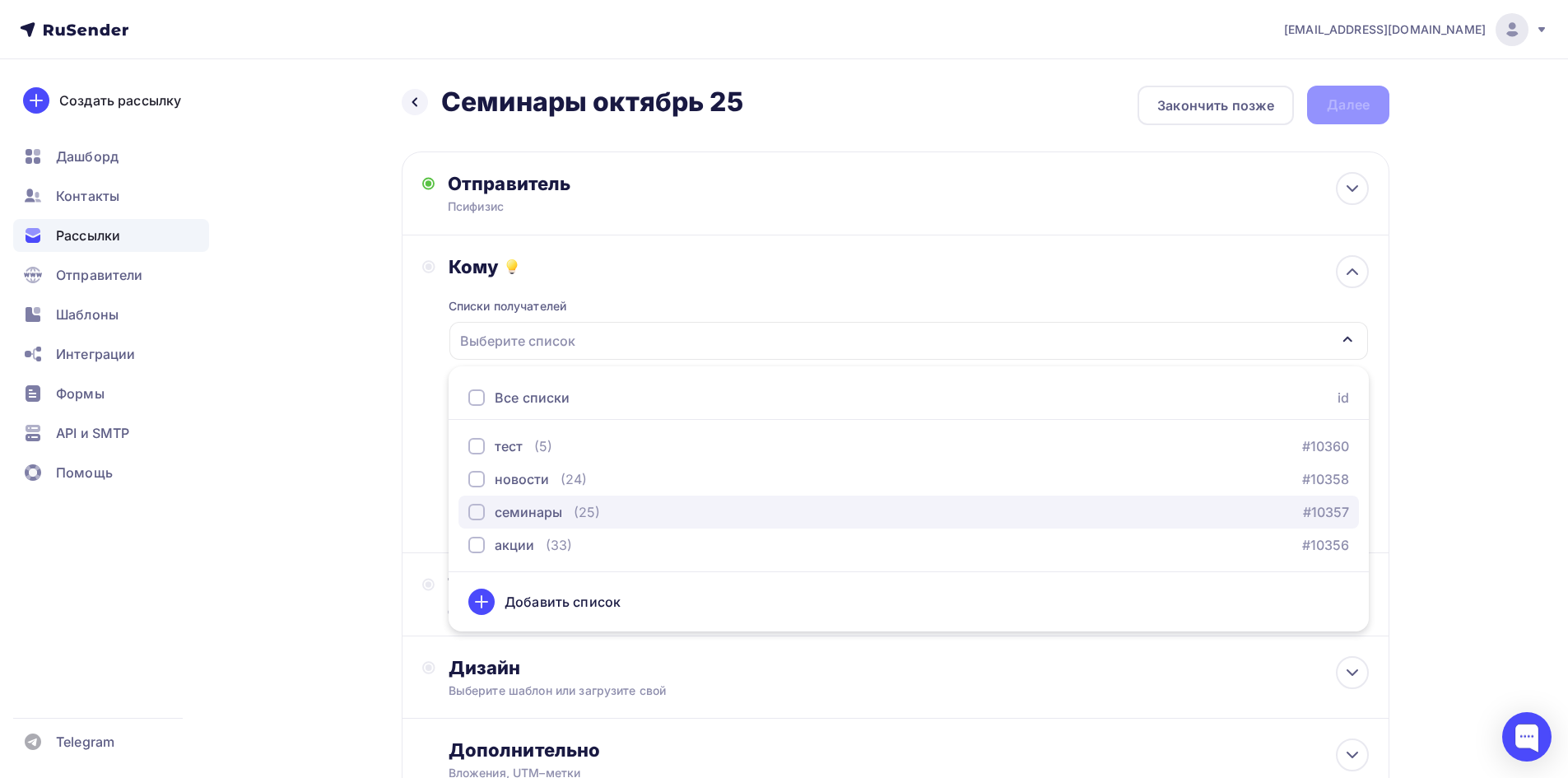
click at [473, 515] on div "button" at bounding box center [477, 512] width 17 height 17
click at [390, 505] on div "Назад Семинары октябрь 25 Семинары октябрь 25 Закончить позже Далее Отправитель…" at bounding box center [784, 483] width 1349 height 849
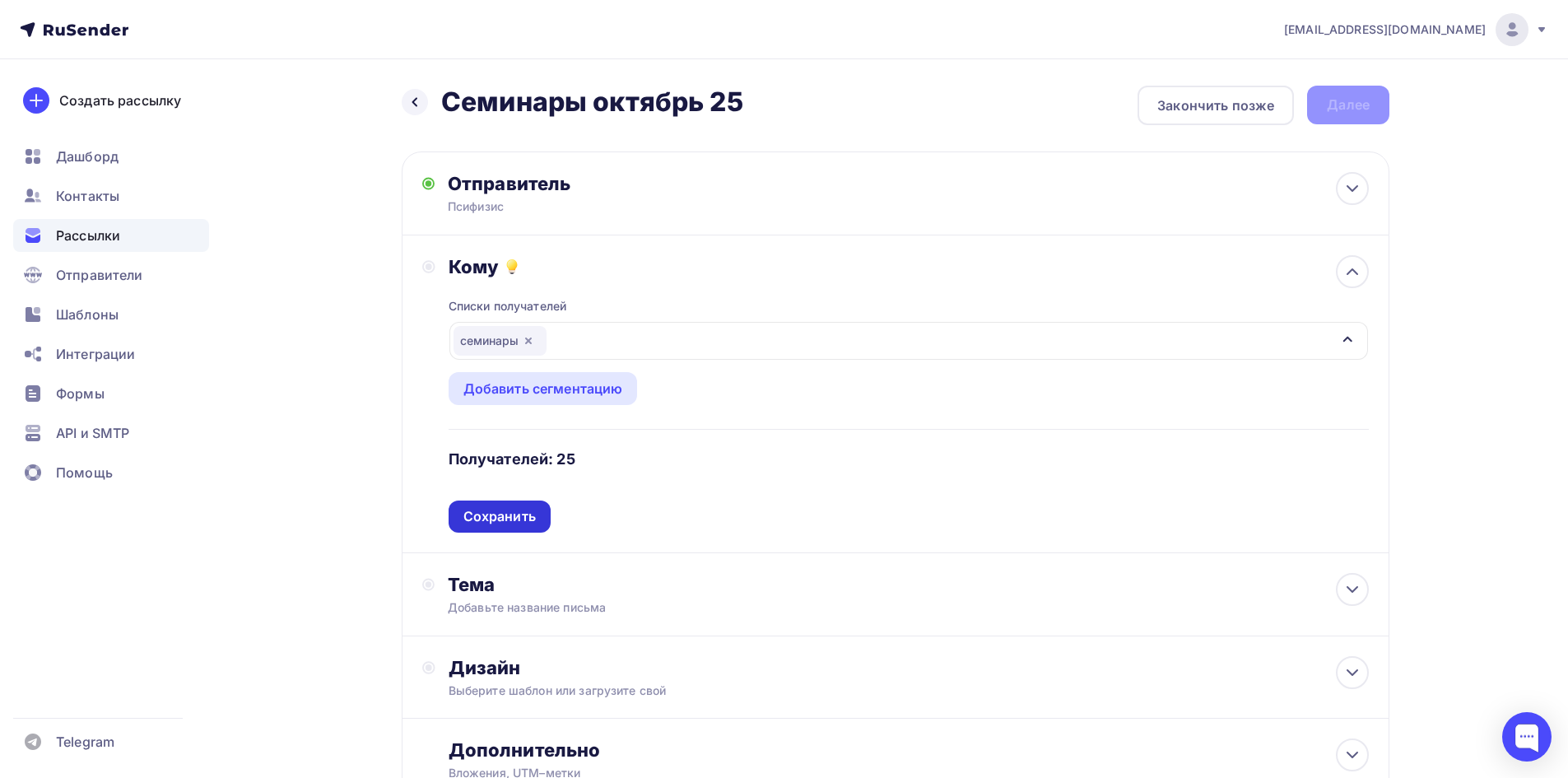
click at [480, 516] on div "Сохранить" at bounding box center [499, 516] width 72 height 19
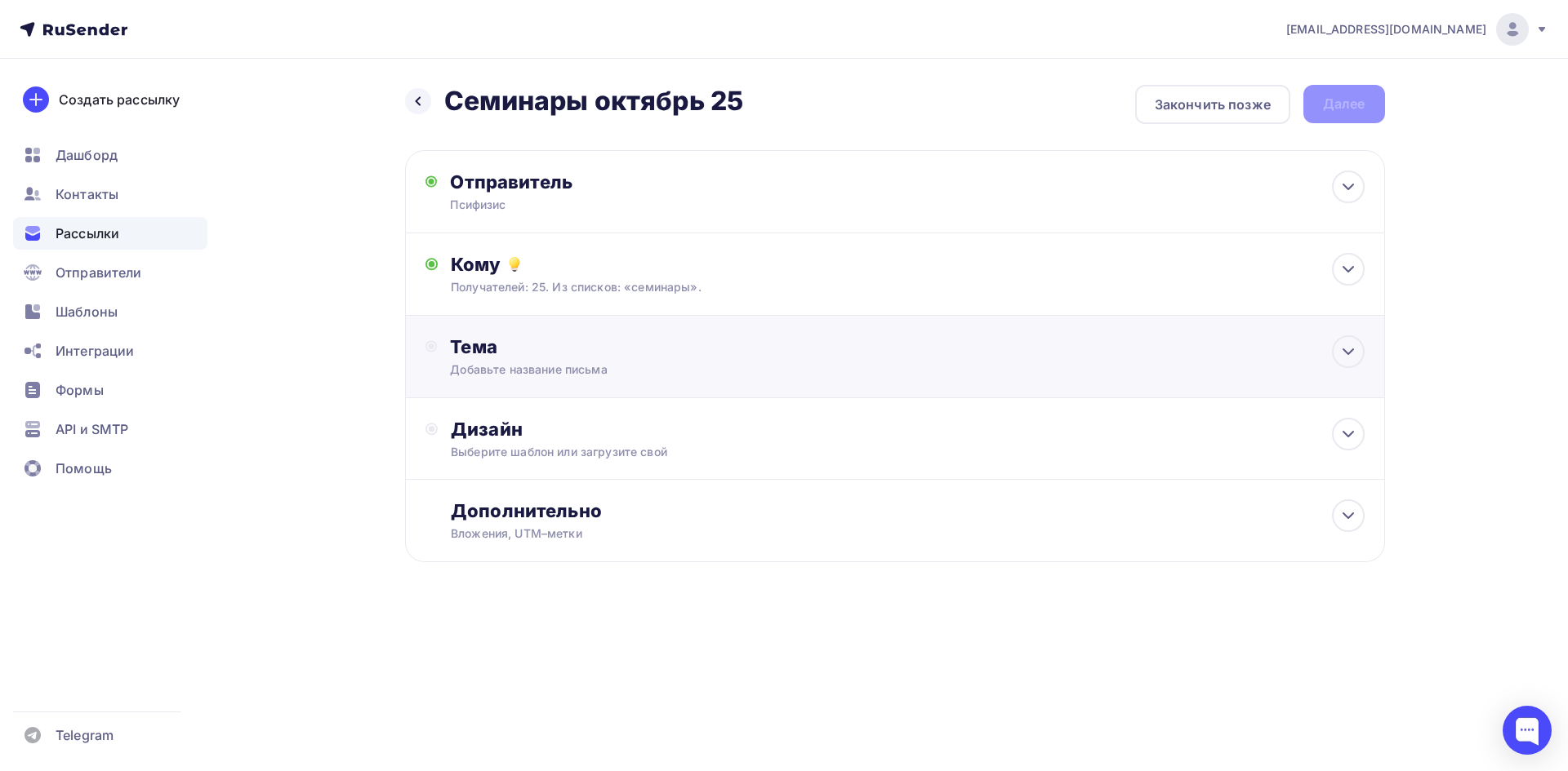
click at [562, 346] on div "Тема" at bounding box center [610, 347] width 323 height 23
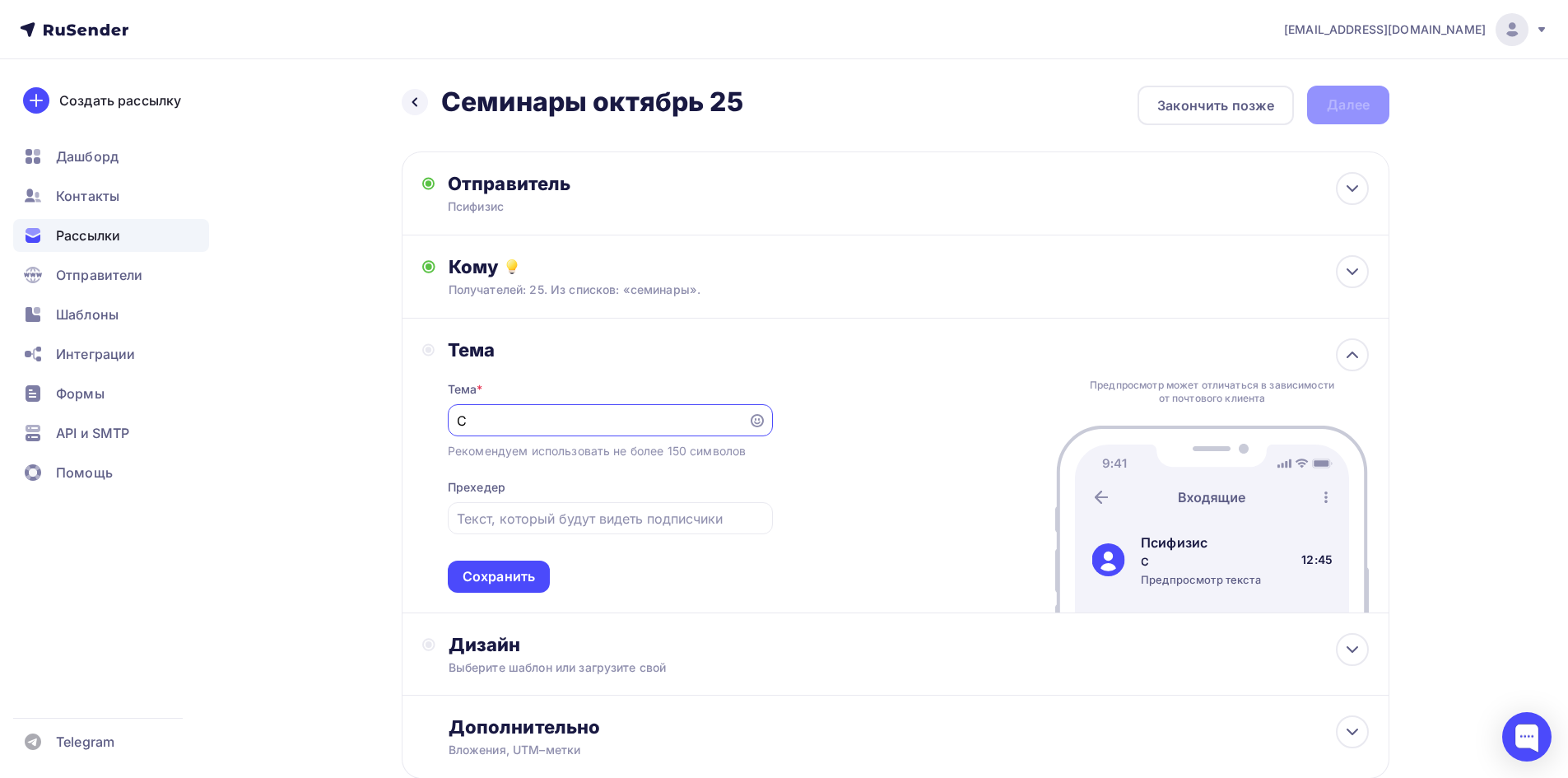
type input "С"
type input "Р"
type input "Приглашение на семинар"
click at [511, 506] on div at bounding box center [610, 518] width 326 height 32
click at [511, 522] on input "text" at bounding box center [610, 518] width 306 height 20
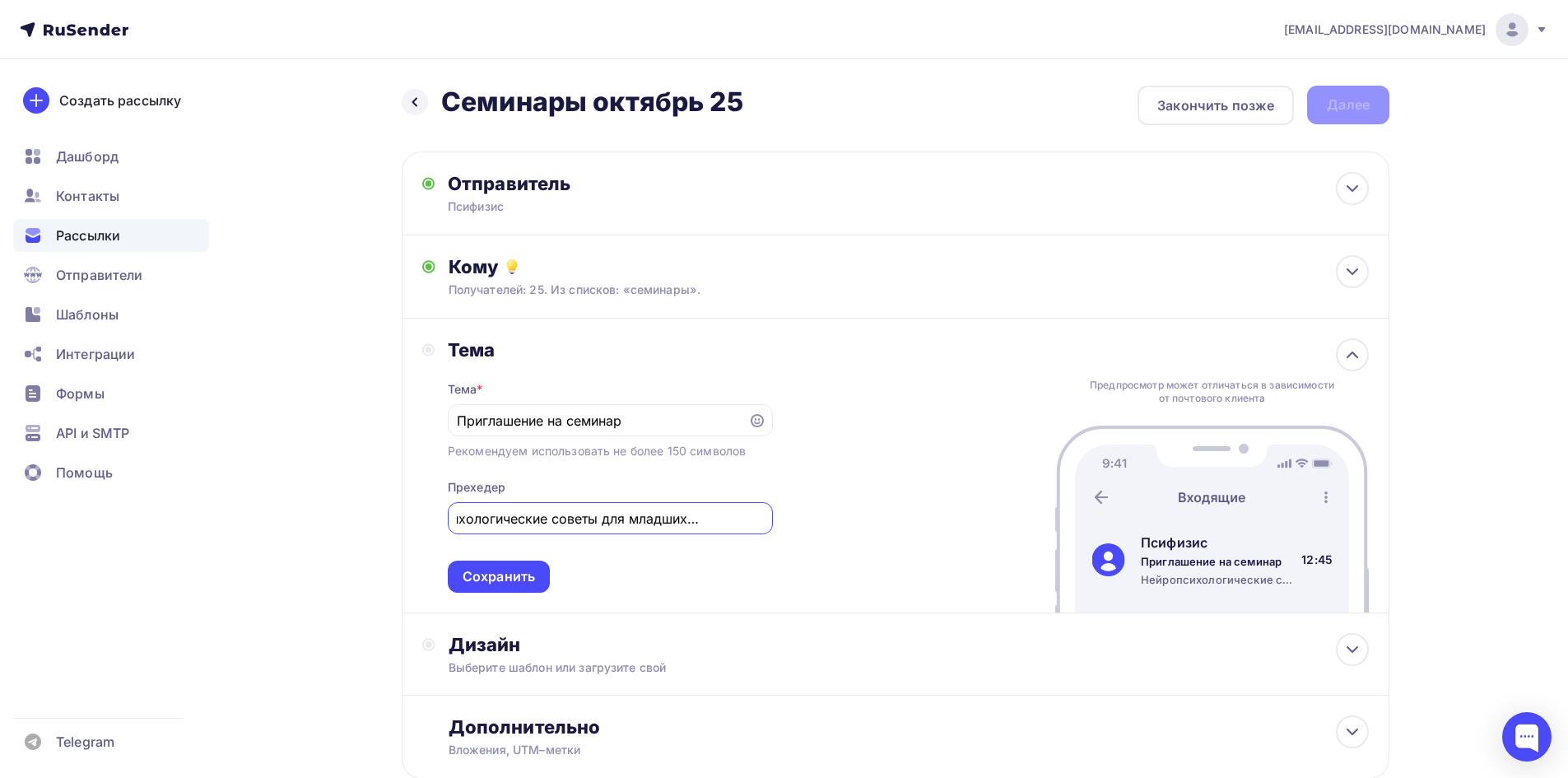
scroll to position [0, 69]
type input "Нейропсихологические советы для младших школьников"
click at [495, 581] on div "Сохранить" at bounding box center [498, 577] width 72 height 19
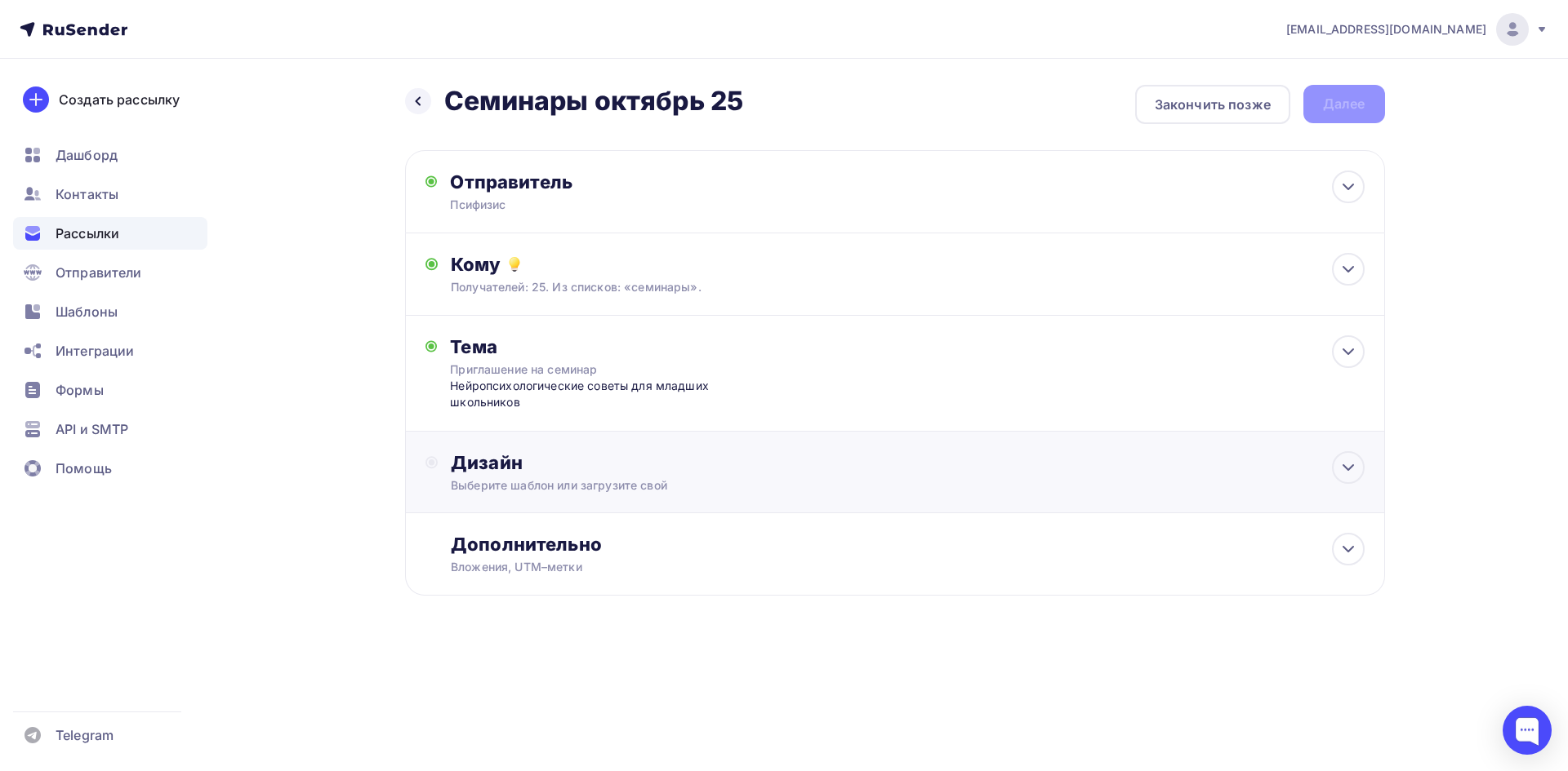
click at [571, 468] on div "Дизайн" at bounding box center [906, 462] width 913 height 23
click at [529, 524] on div "Выбрать шаблон" at bounding box center [522, 529] width 114 height 19
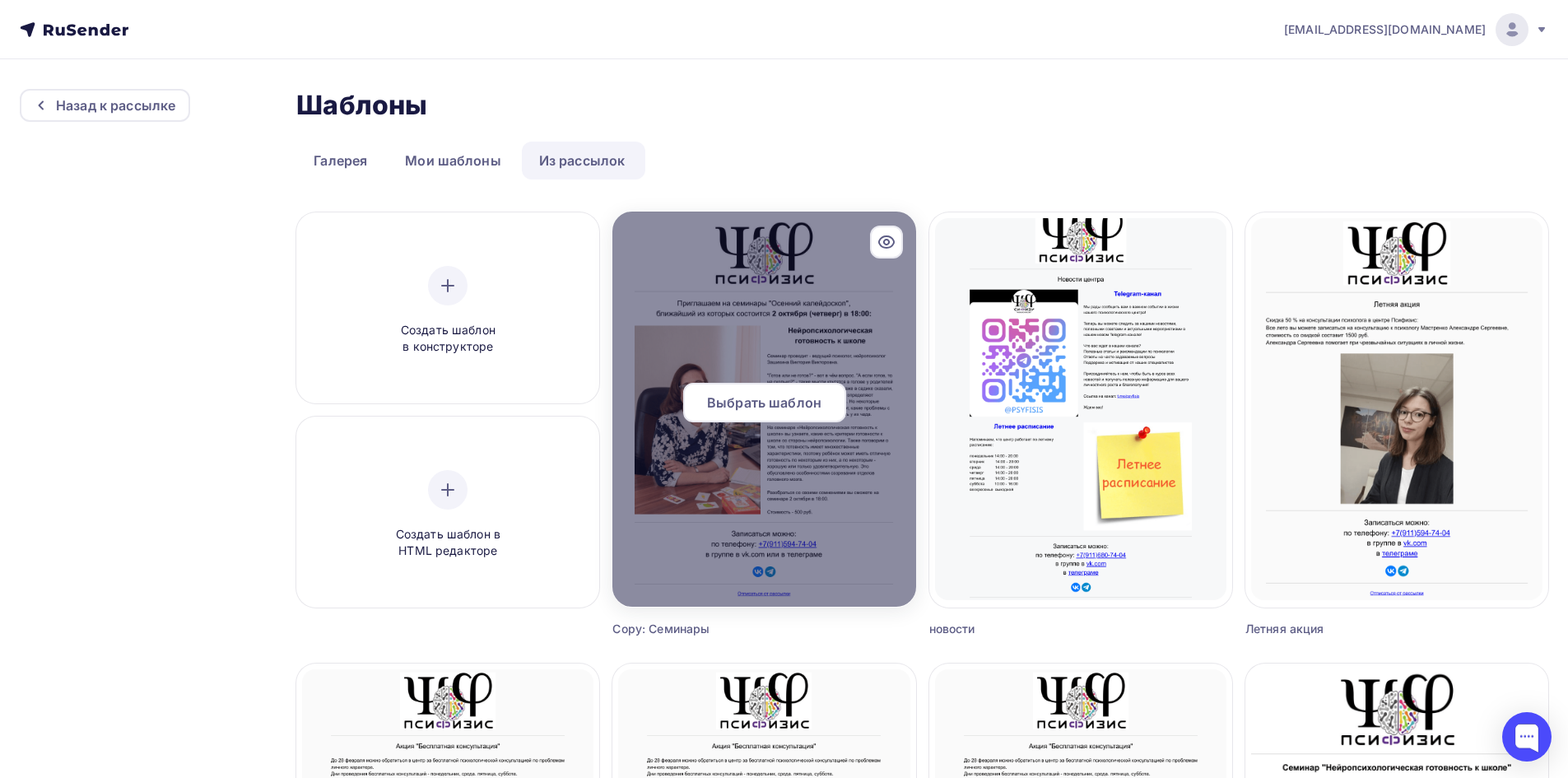
click at [761, 403] on span "Выбрать шаблон" at bounding box center [765, 403] width 114 height 20
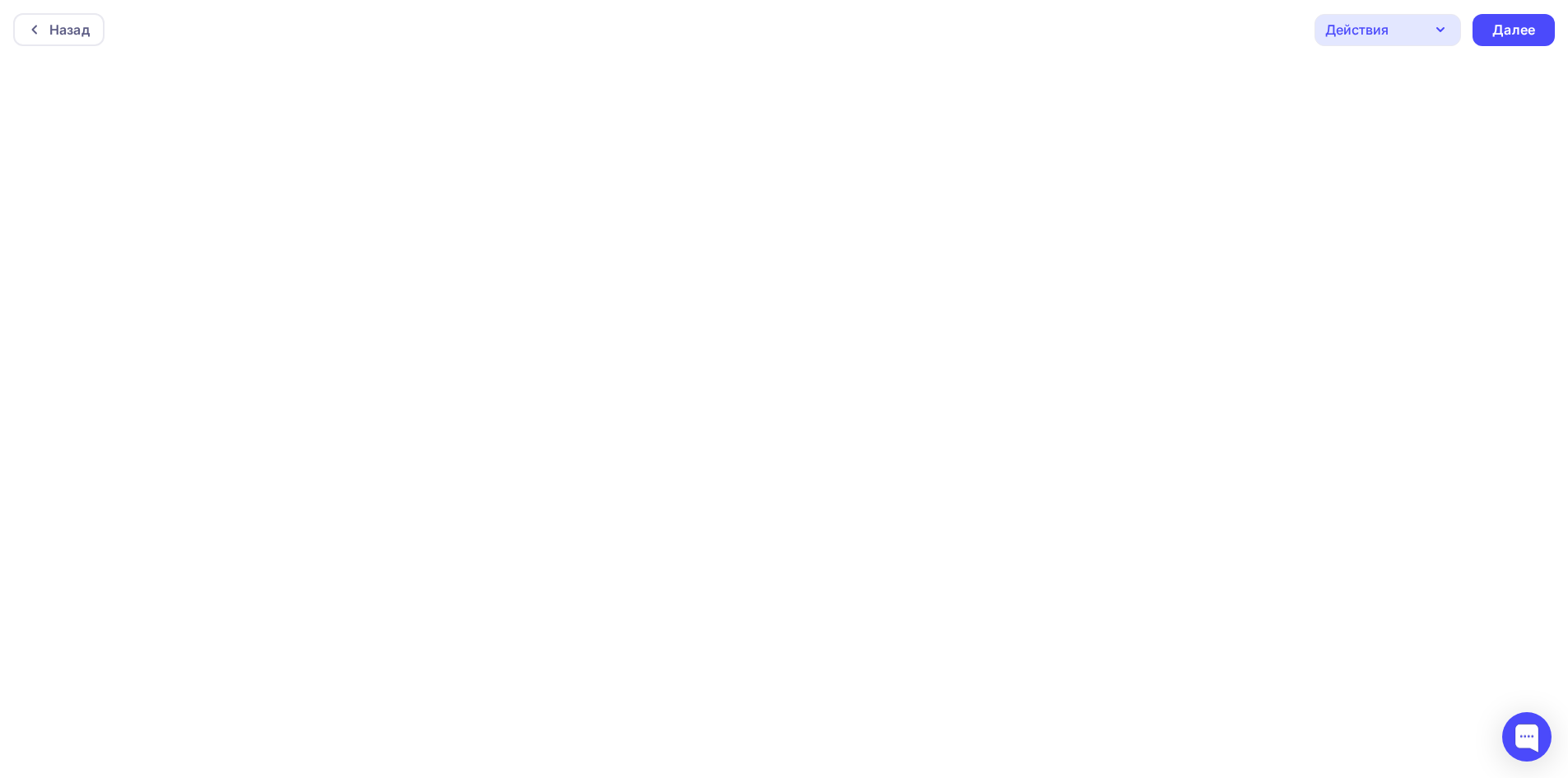
click at [951, 31] on div "Назад Действия Отправить тестовое письмо Предпросмотр Сохранить в Мои шаблоны В…" at bounding box center [784, 29] width 1568 height 59
click at [1037, 51] on div "Назад Действия Отправить тестовое письмо Предпросмотр Сохранить в Мои шаблоны В…" at bounding box center [784, 29] width 1568 height 59
click at [1056, 36] on div "Назад Действия Отправить тестовое письмо Предпросмотр Сохранить в Мои шаблоны В…" at bounding box center [784, 29] width 1568 height 59
click at [1143, 37] on div "Назад Действия Отправить тестовое письмо Предпросмотр Сохранить в Мои шаблоны В…" at bounding box center [784, 29] width 1568 height 59
click at [945, 25] on div "Назад Действия Отправить тестовое письмо Предпросмотр Сохранить в Мои шаблоны В…" at bounding box center [784, 29] width 1568 height 59
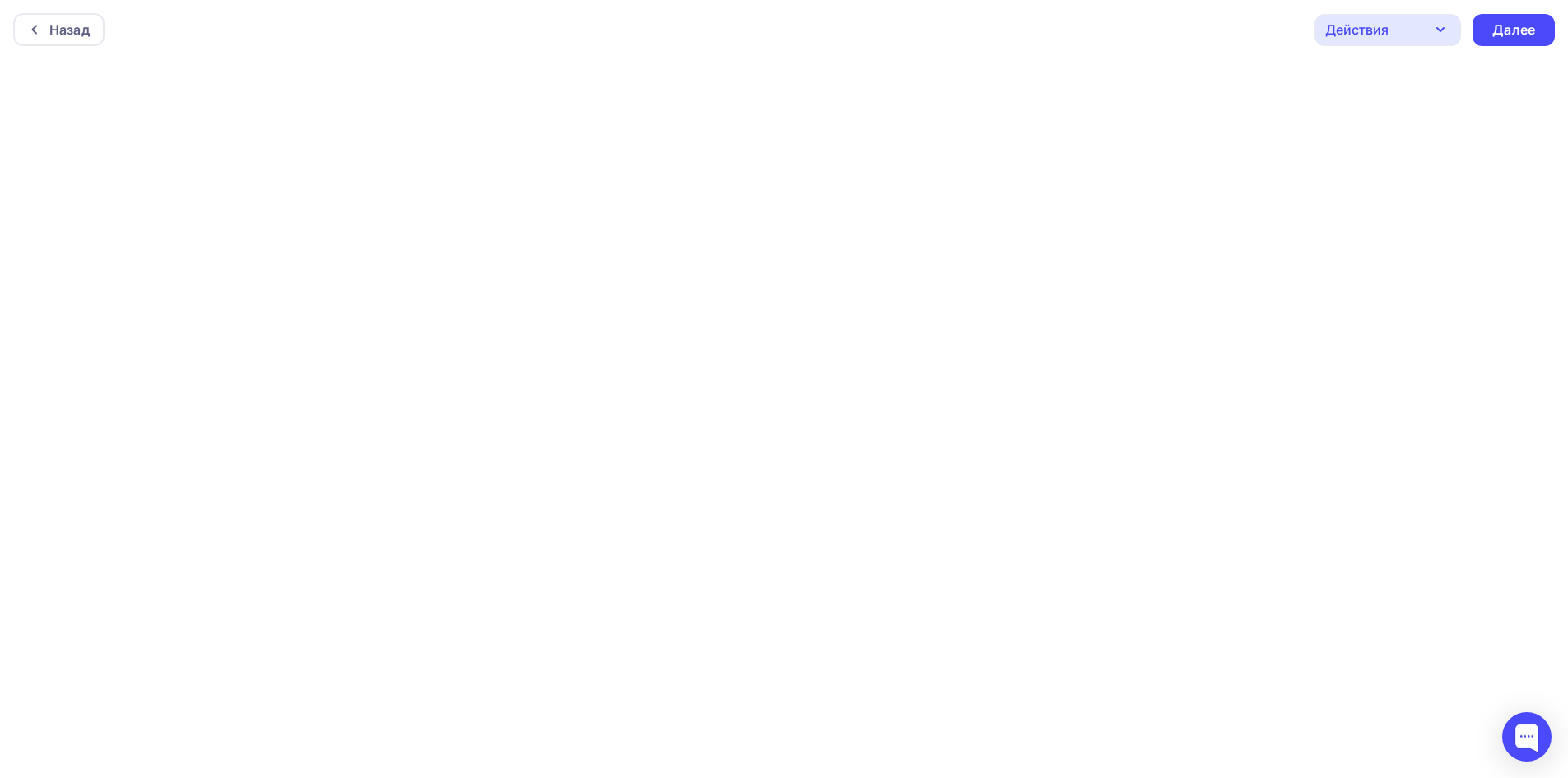
click at [1114, 19] on div "Назад Действия Отправить тестовое письмо Предпросмотр Сохранить в Мои шаблоны В…" at bounding box center [784, 29] width 1568 height 59
click at [1533, 23] on div "Далее" at bounding box center [1515, 30] width 43 height 19
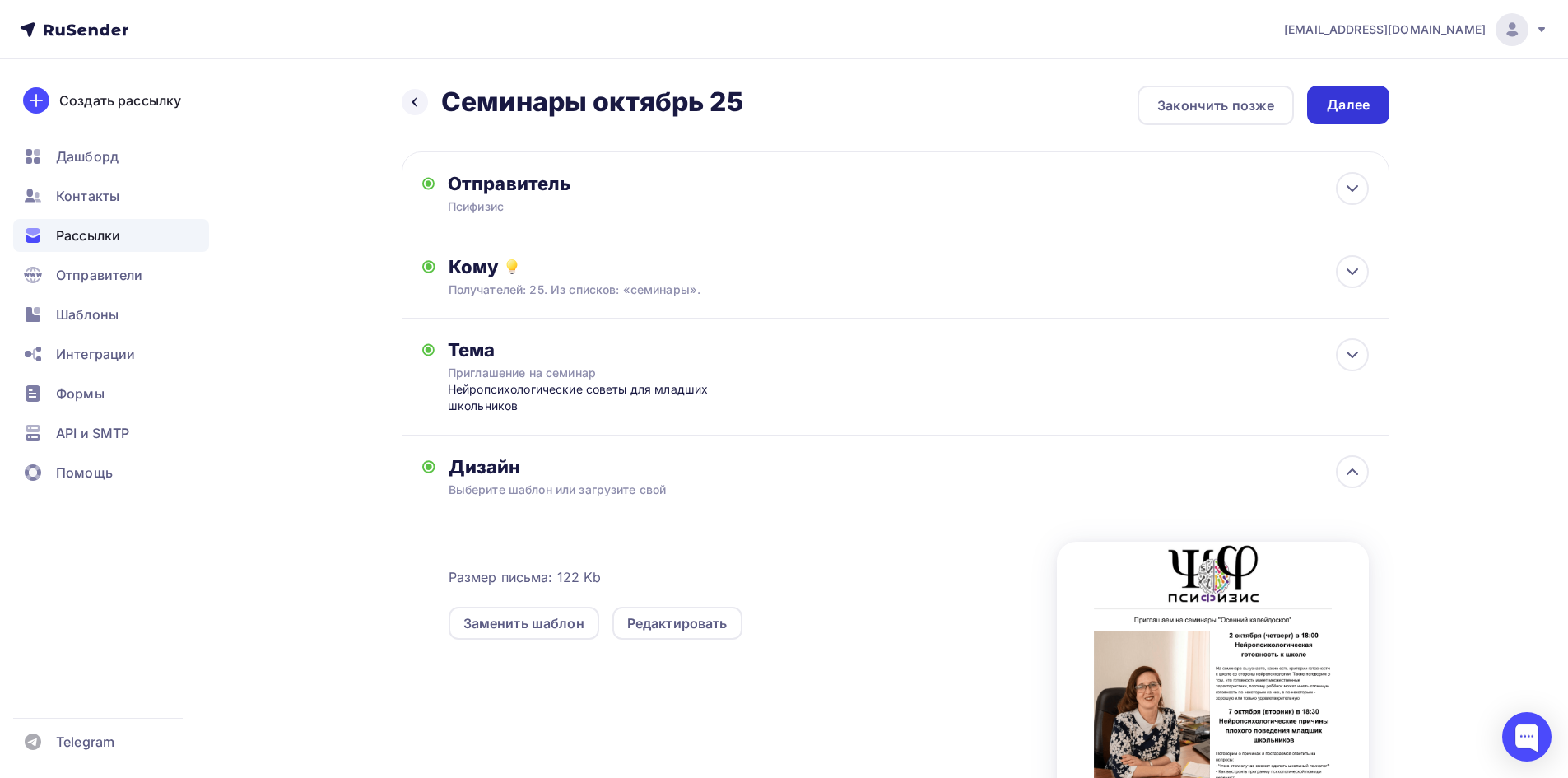
click at [1326, 103] on div "Далее" at bounding box center [1348, 104] width 83 height 38
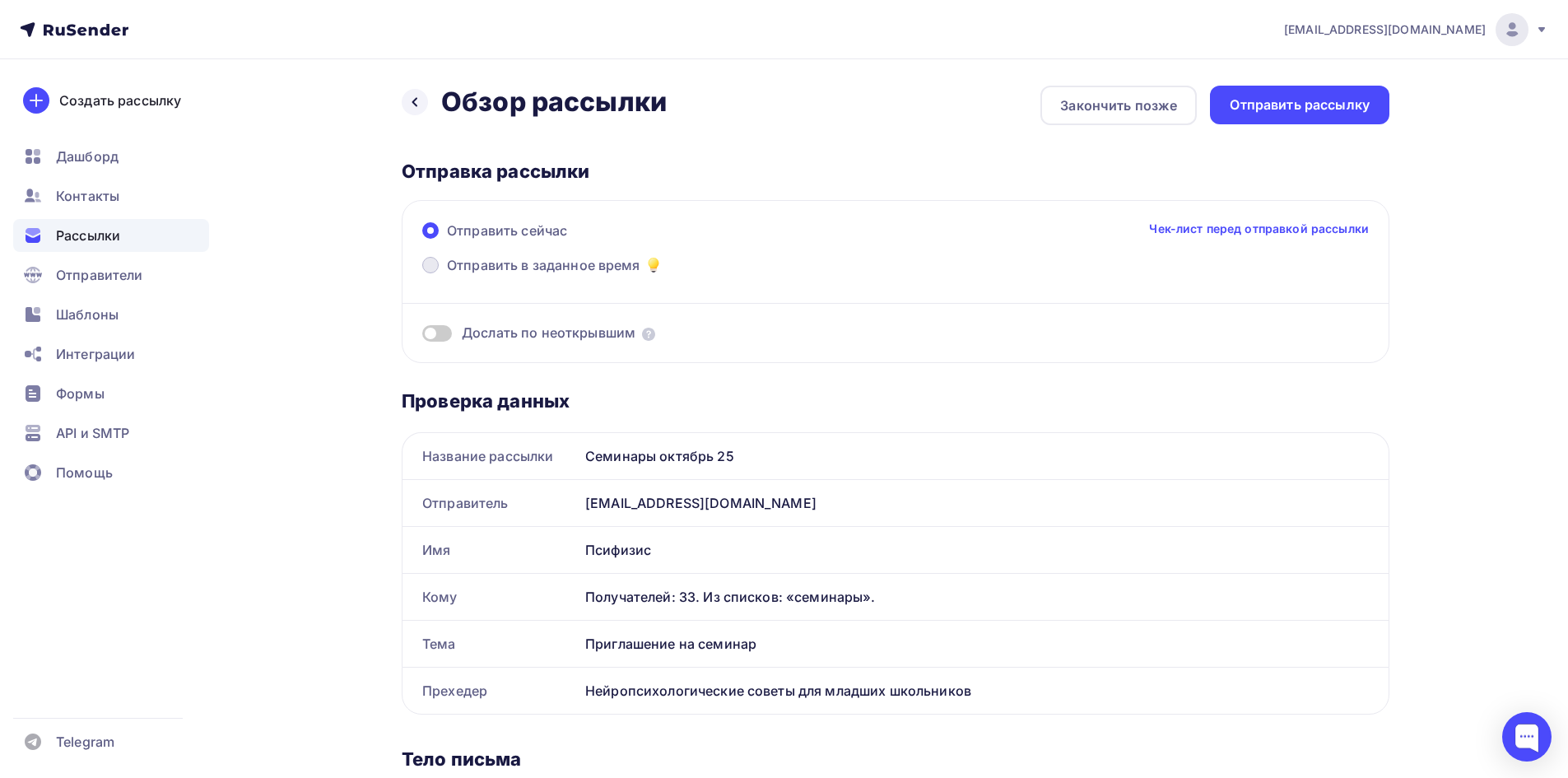
click at [504, 263] on span "Отправить в заданное время" at bounding box center [543, 265] width 193 height 20
click at [447, 275] on input "Отправить в заданное время" at bounding box center [447, 275] width 0 height 0
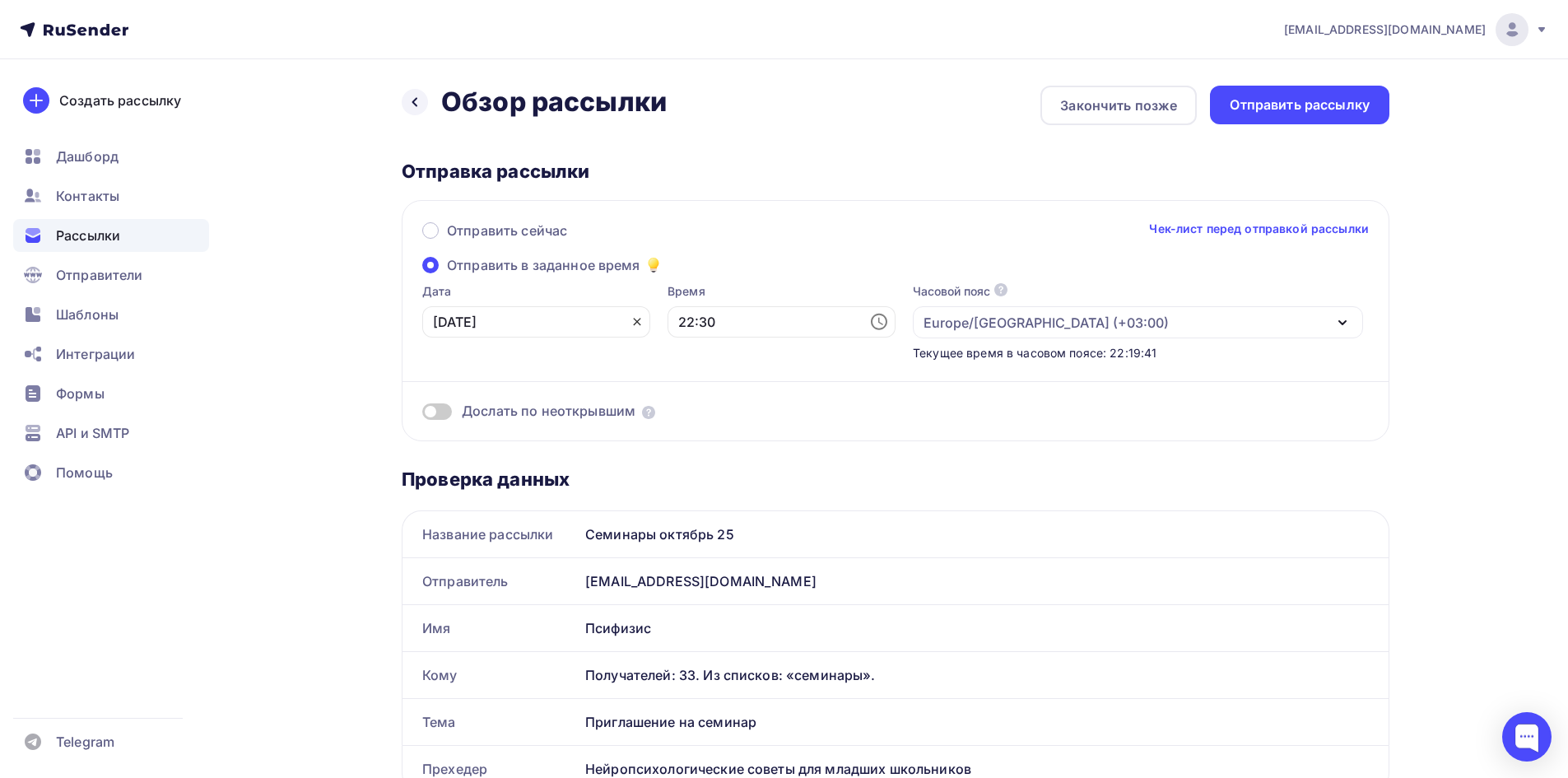
click at [633, 324] on icon at bounding box center [637, 323] width 8 height 8
click at [555, 326] on input "text" at bounding box center [536, 321] width 228 height 31
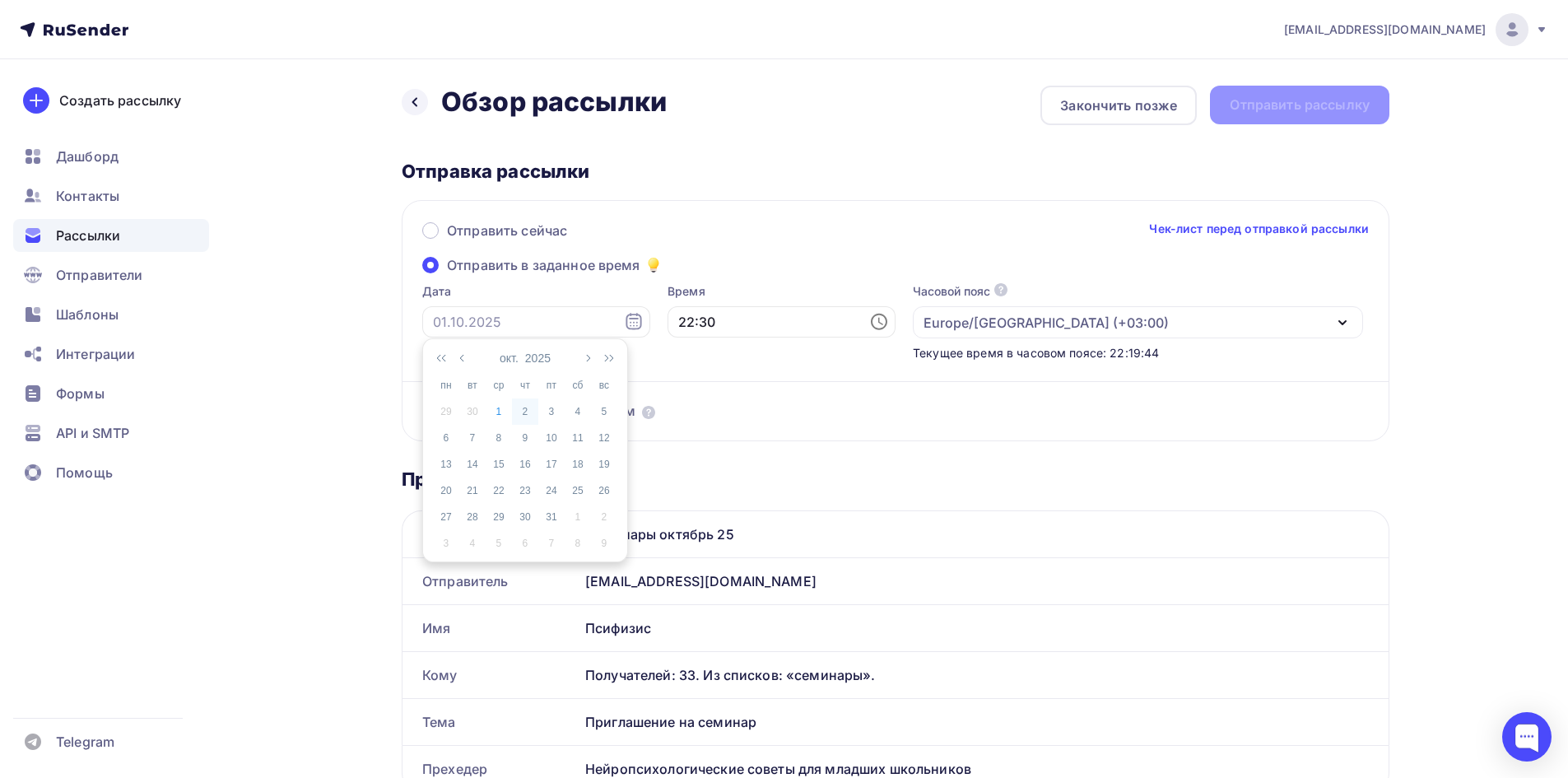
click at [522, 418] on div "2" at bounding box center [525, 412] width 26 height 15
type input "02.10.2025"
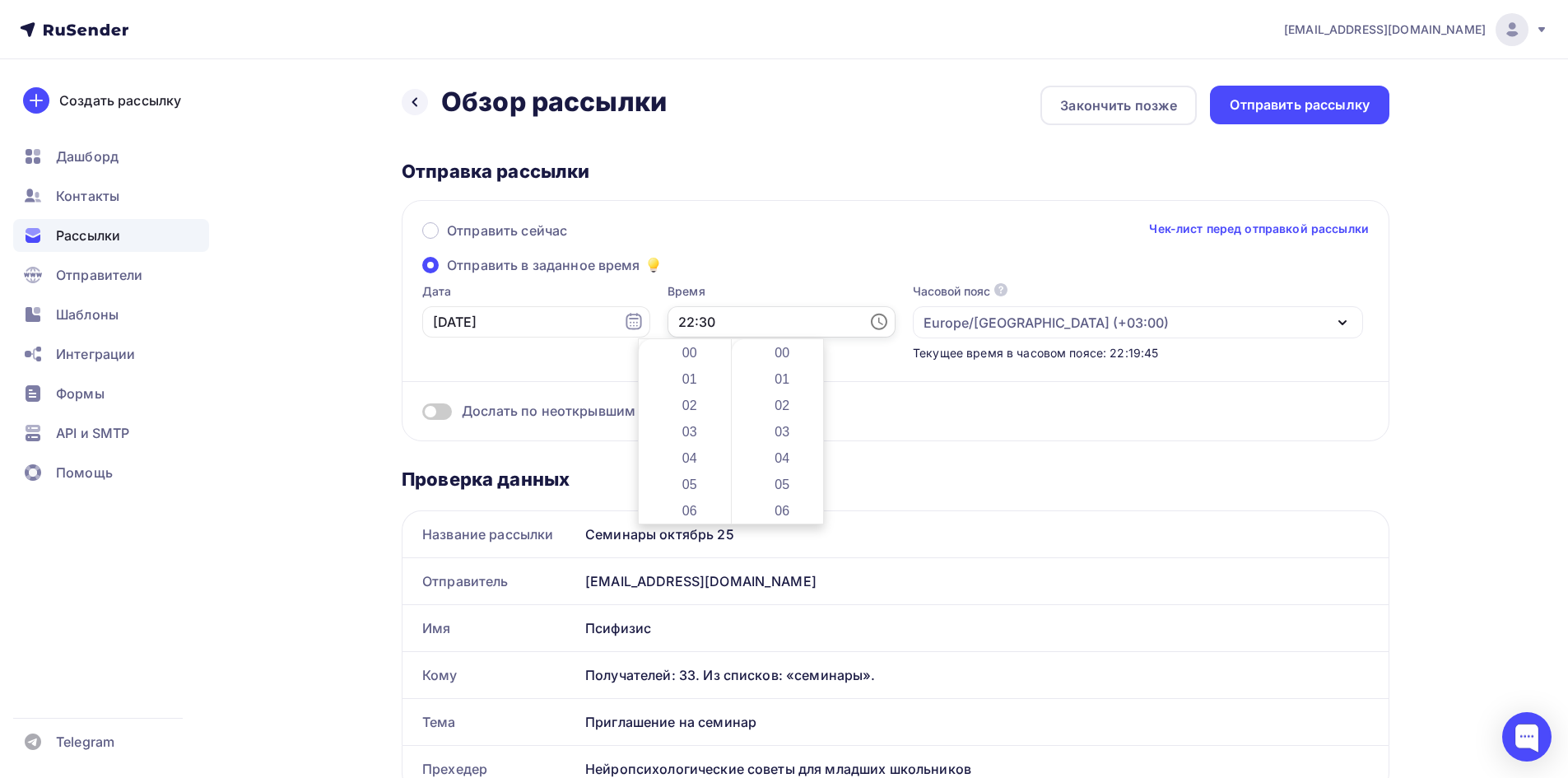
click at [763, 325] on input "22:30" at bounding box center [782, 321] width 228 height 31
click at [693, 425] on li "12" at bounding box center [691, 419] width 84 height 26
click at [789, 356] on li "00" at bounding box center [784, 352] width 84 height 26
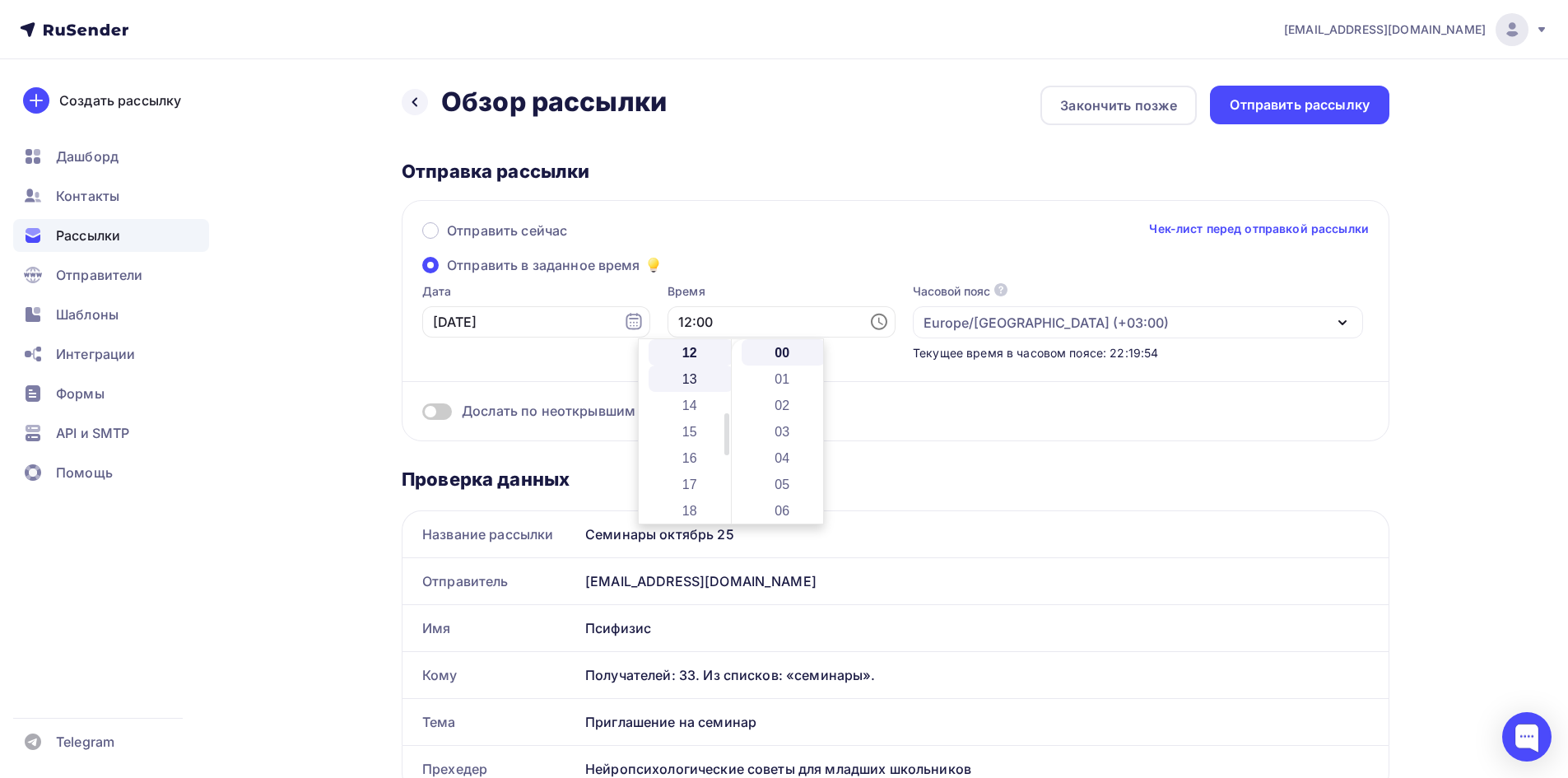
click at [674, 378] on li "13" at bounding box center [691, 379] width 84 height 26
click at [788, 271] on div "Отправить сейчас Чек-лист перед отправкой рассылки Отправить в заданное время Д…" at bounding box center [895, 320] width 988 height 241
click at [742, 328] on input "13:00" at bounding box center [782, 321] width 228 height 31
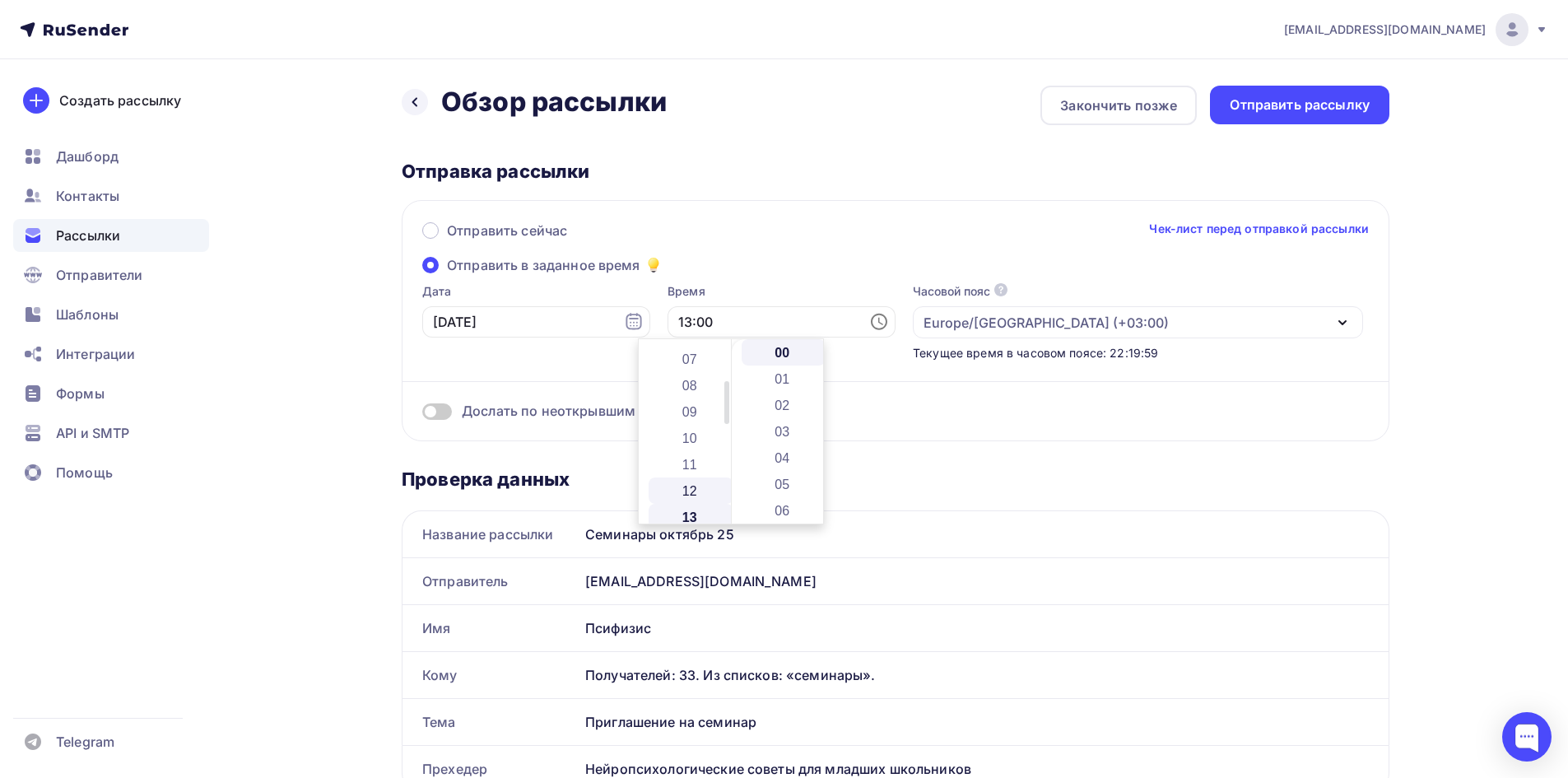
click at [691, 490] on li "12" at bounding box center [691, 491] width 84 height 26
type input "12:00"
click at [743, 277] on div "Отправить сейчас Чек-лист перед отправкой рассылки Отправить в заданное время Д…" at bounding box center [895, 320] width 988 height 241
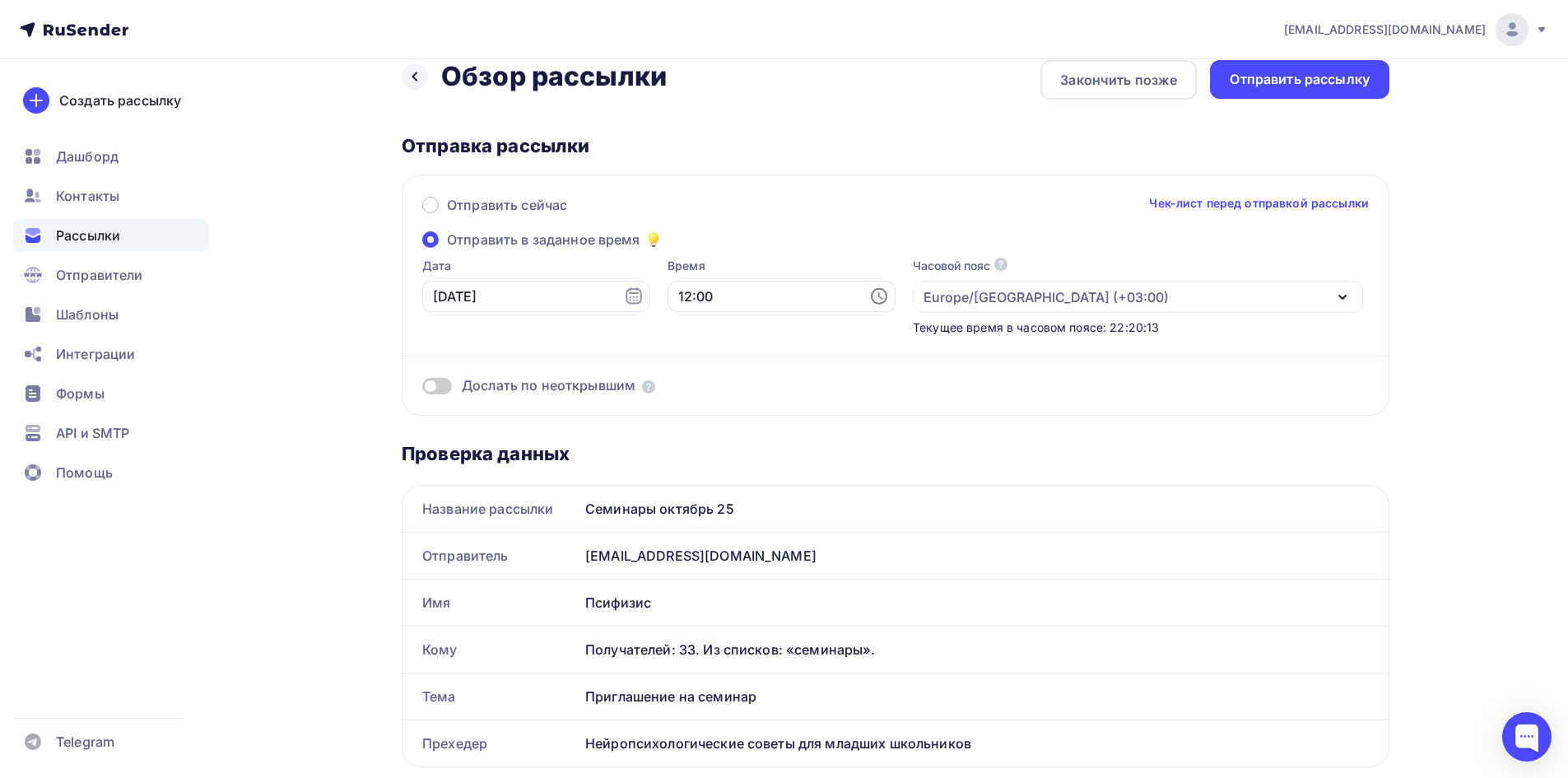
scroll to position [0, 0]
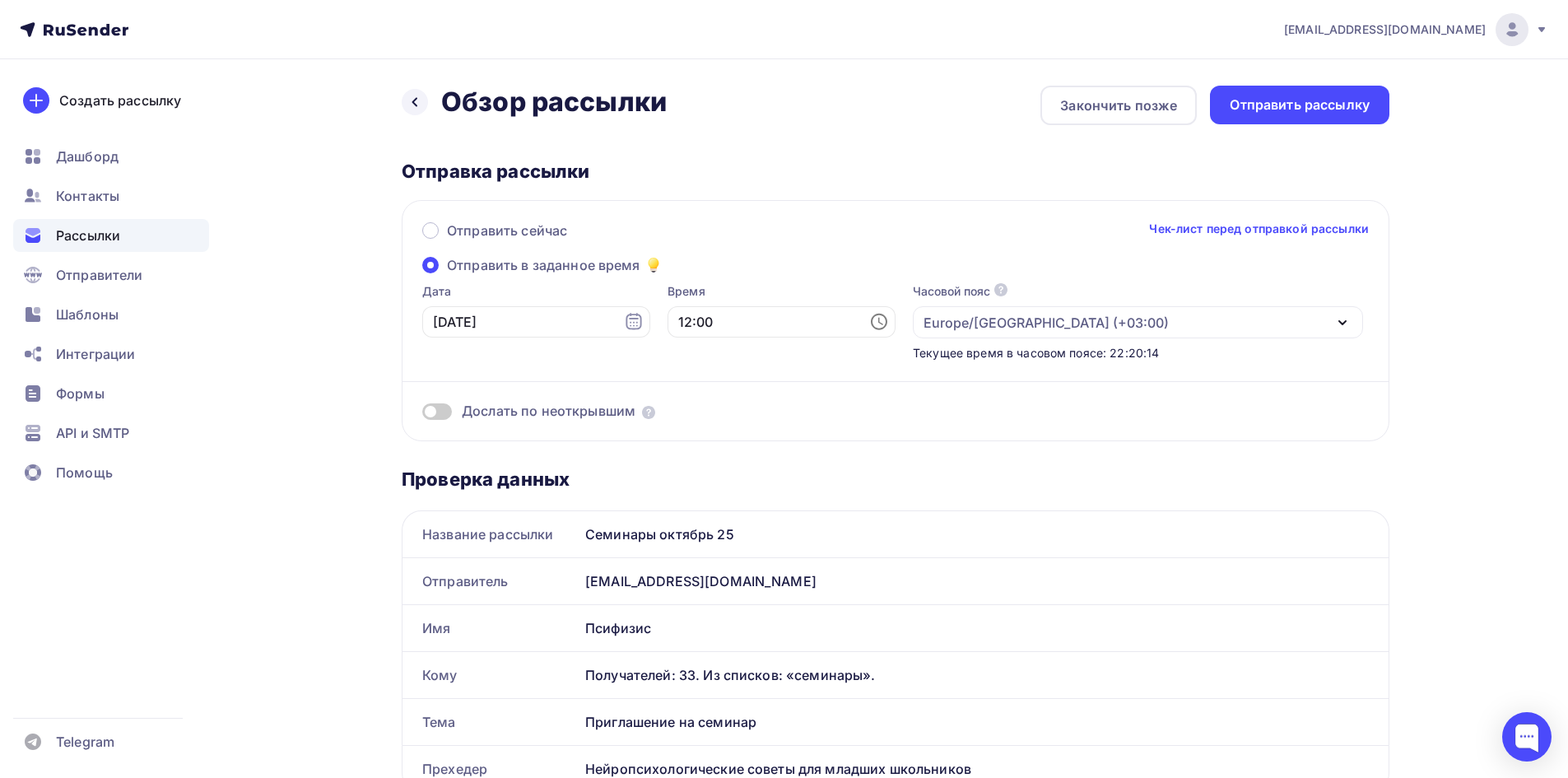
click at [444, 410] on span at bounding box center [437, 412] width 30 height 17
click at [422, 414] on input "checkbox" at bounding box center [422, 414] width 0 height 0
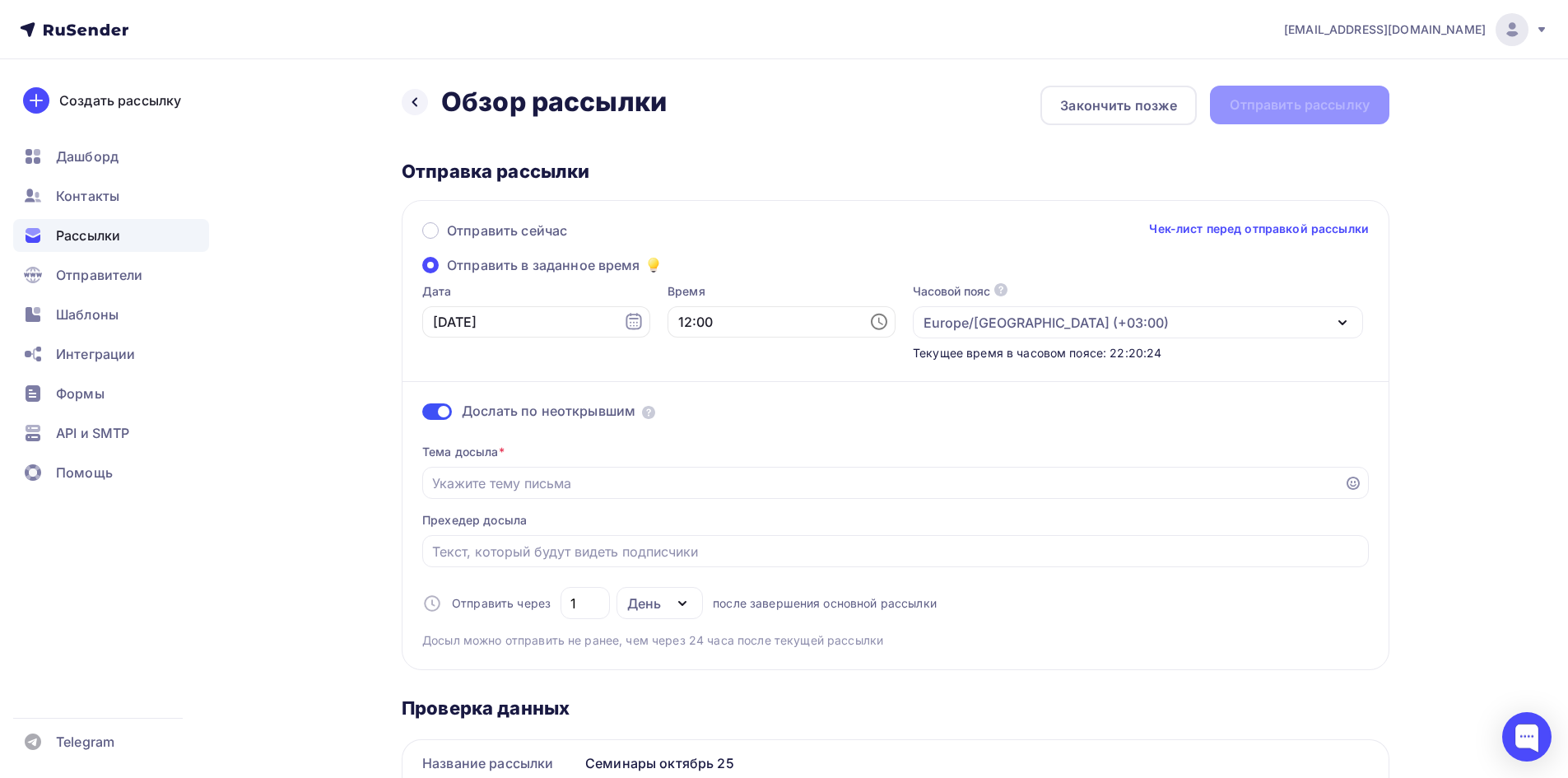
click at [444, 410] on span at bounding box center [437, 412] width 30 height 17
click at [422, 414] on input "checkbox" at bounding box center [422, 414] width 0 height 0
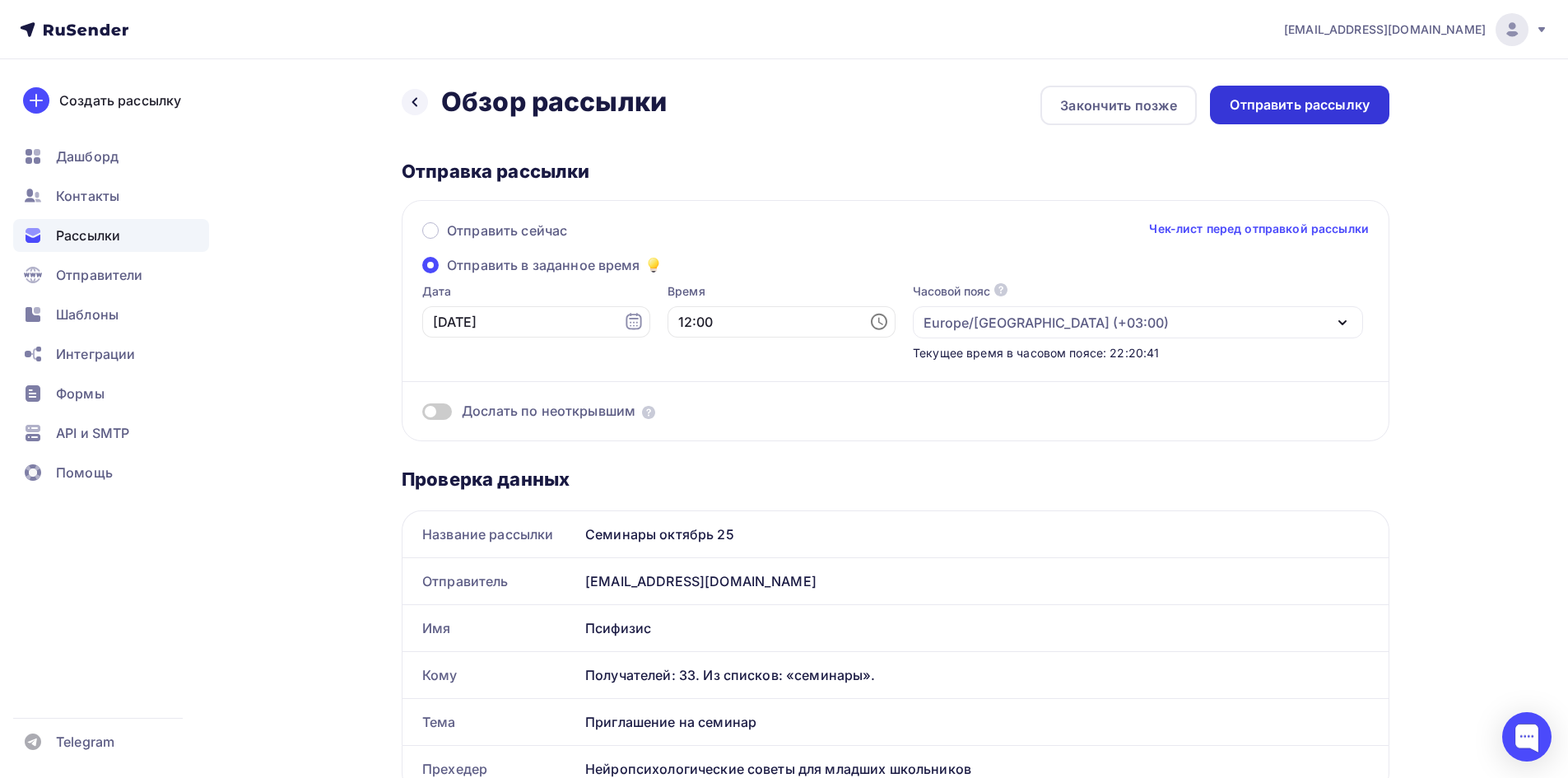
click at [1303, 114] on div "Отправить рассылку" at bounding box center [1300, 105] width 140 height 19
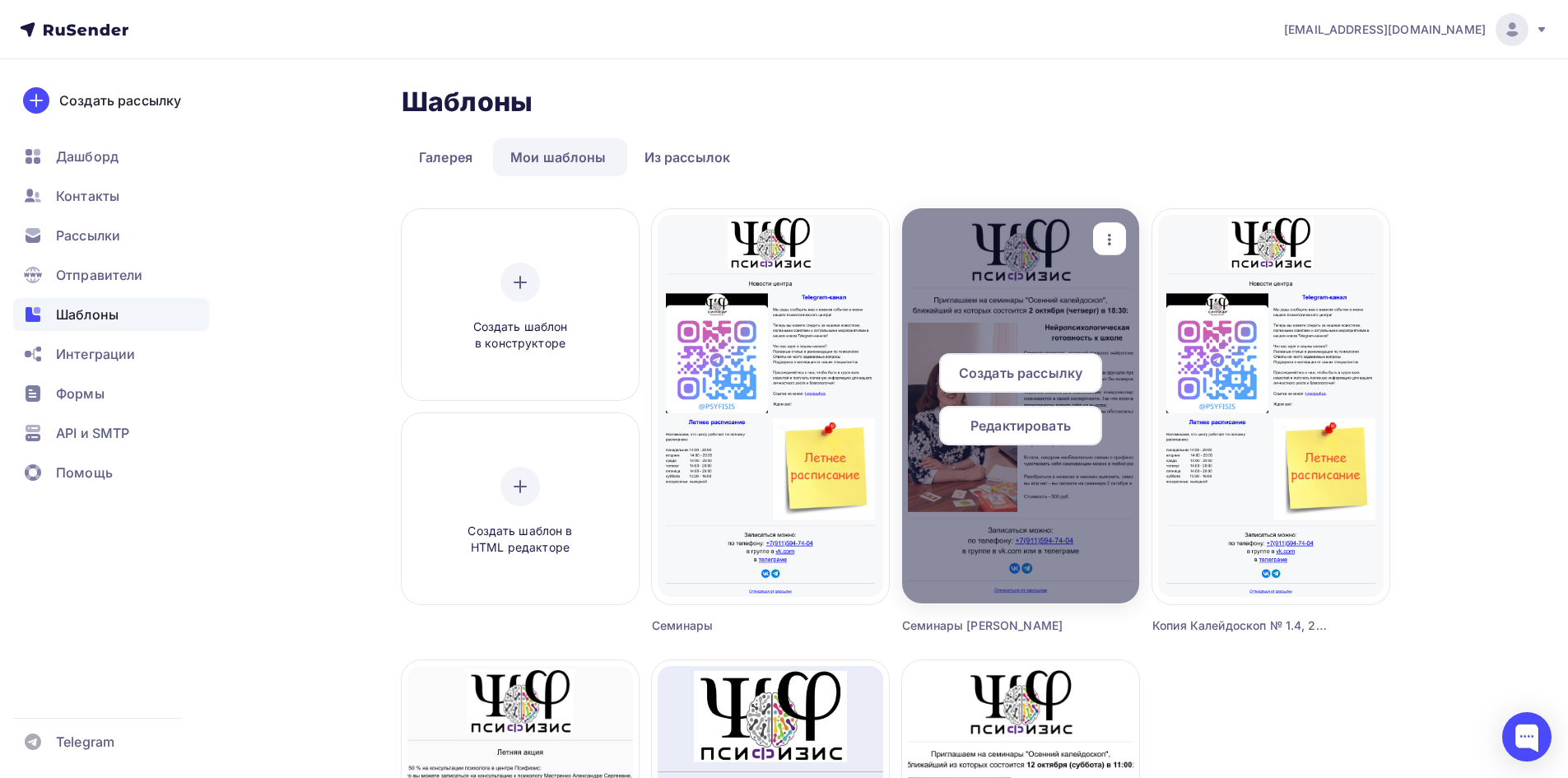
click at [997, 433] on span "Редактировать" at bounding box center [1020, 425] width 100 height 20
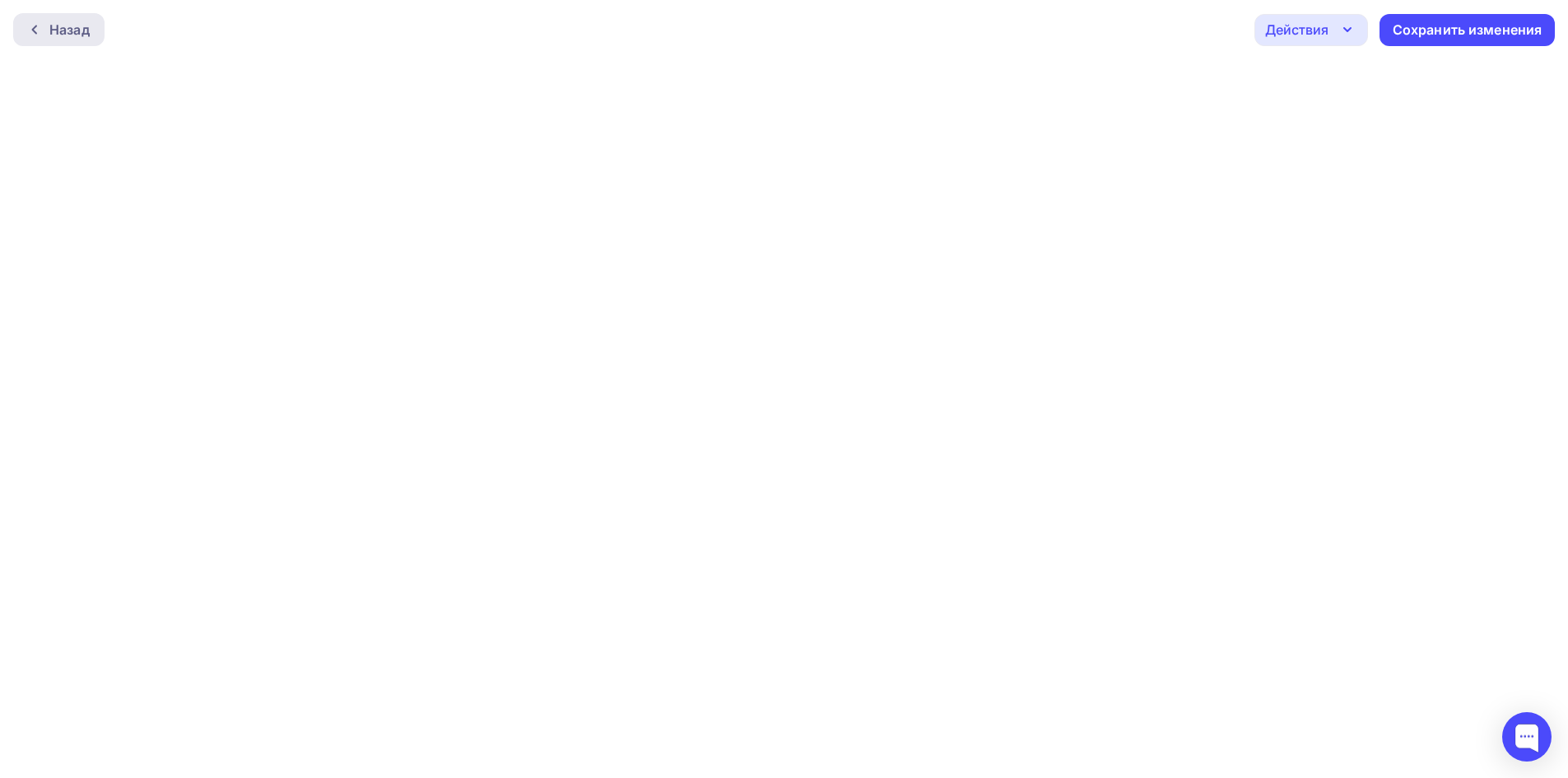
click at [32, 28] on icon at bounding box center [35, 30] width 13 height 13
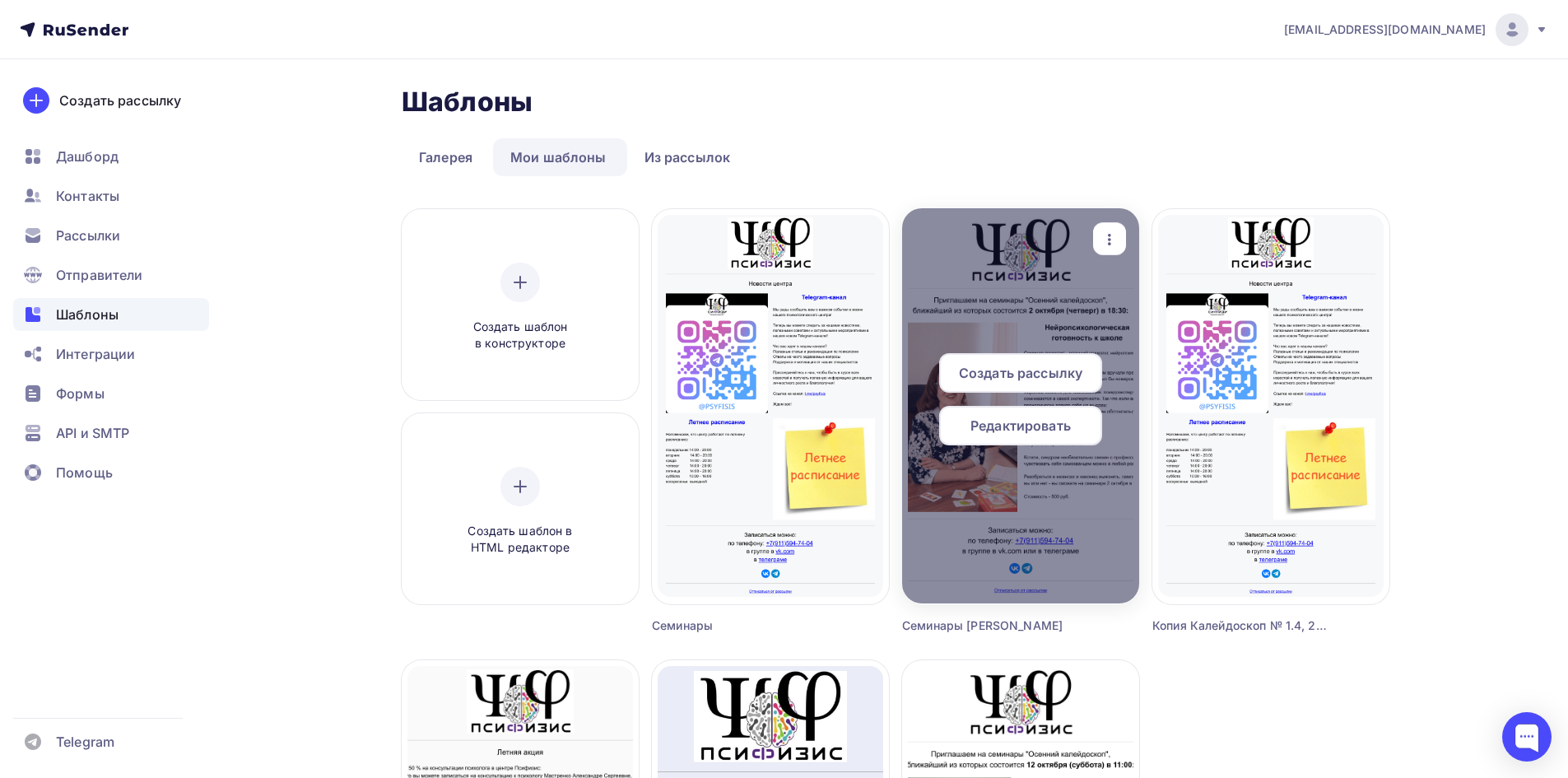
click at [1015, 420] on span "Редактировать" at bounding box center [1020, 425] width 100 height 20
click at [1112, 239] on icon "button" at bounding box center [1109, 239] width 20 height 20
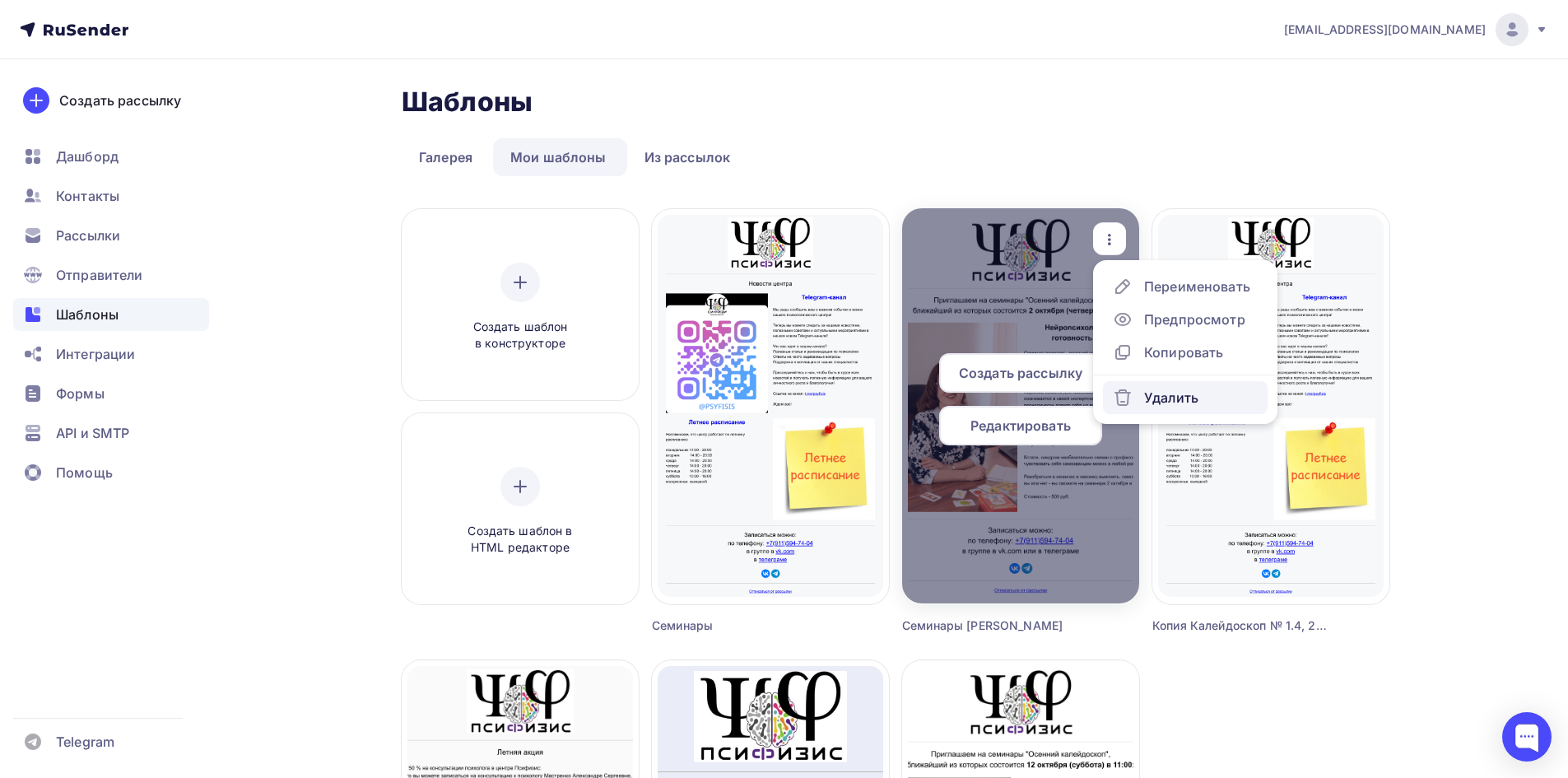
click at [1145, 406] on div "Удалить" at bounding box center [1172, 397] width 54 height 20
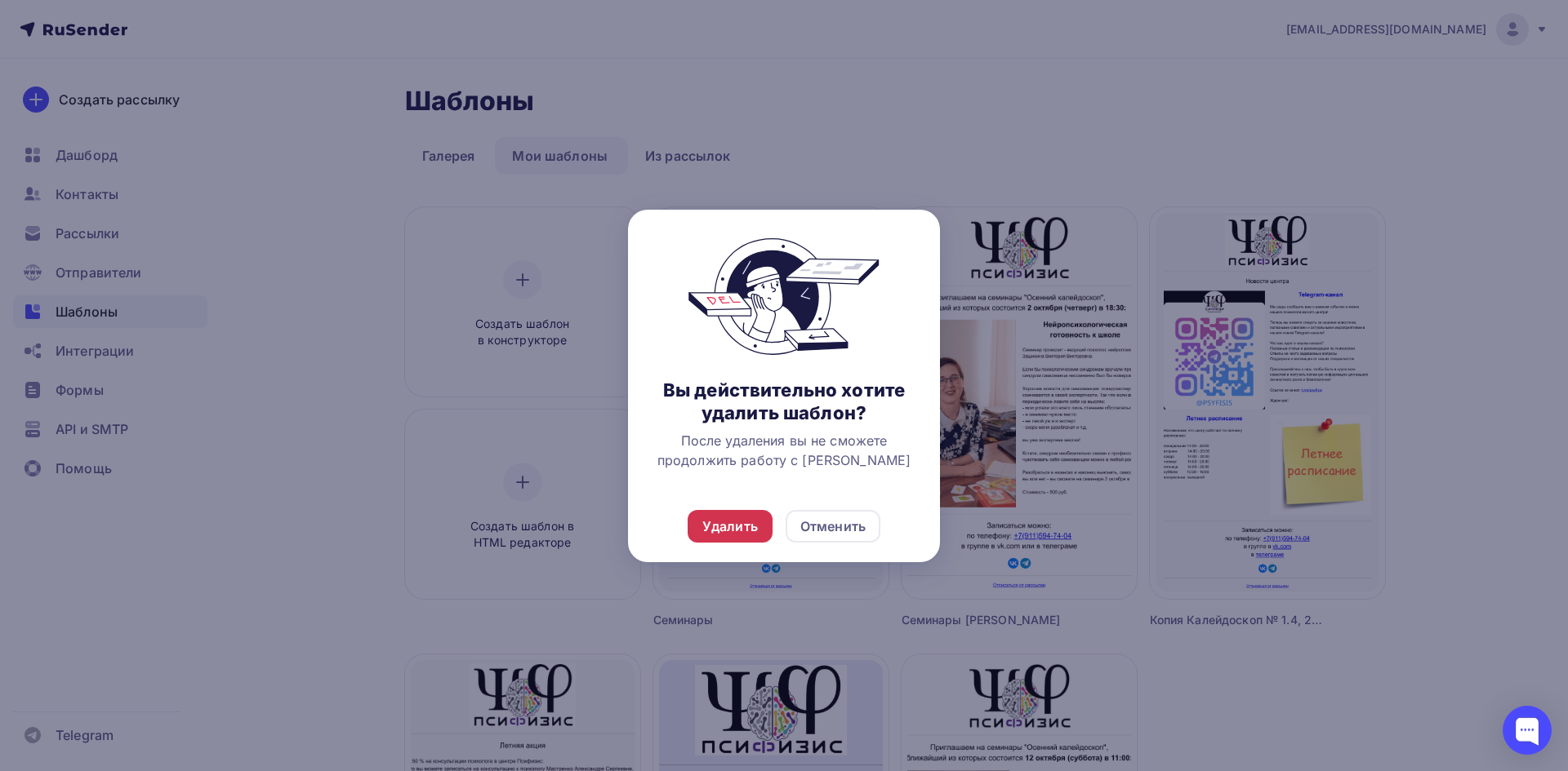
click at [728, 526] on div "Удалить" at bounding box center [730, 525] width 56 height 20
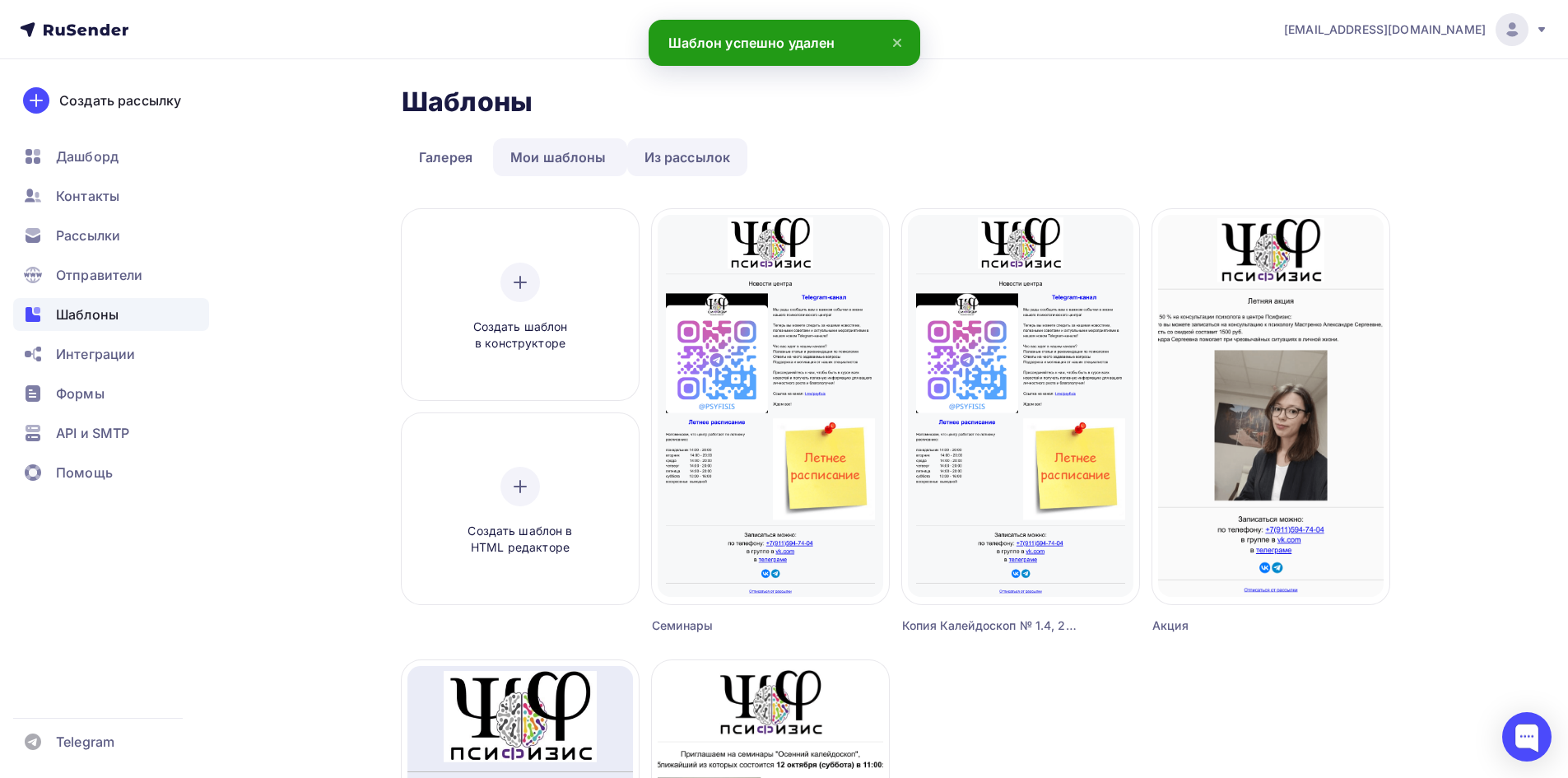
click at [688, 158] on link "Из рассылок" at bounding box center [688, 157] width 121 height 38
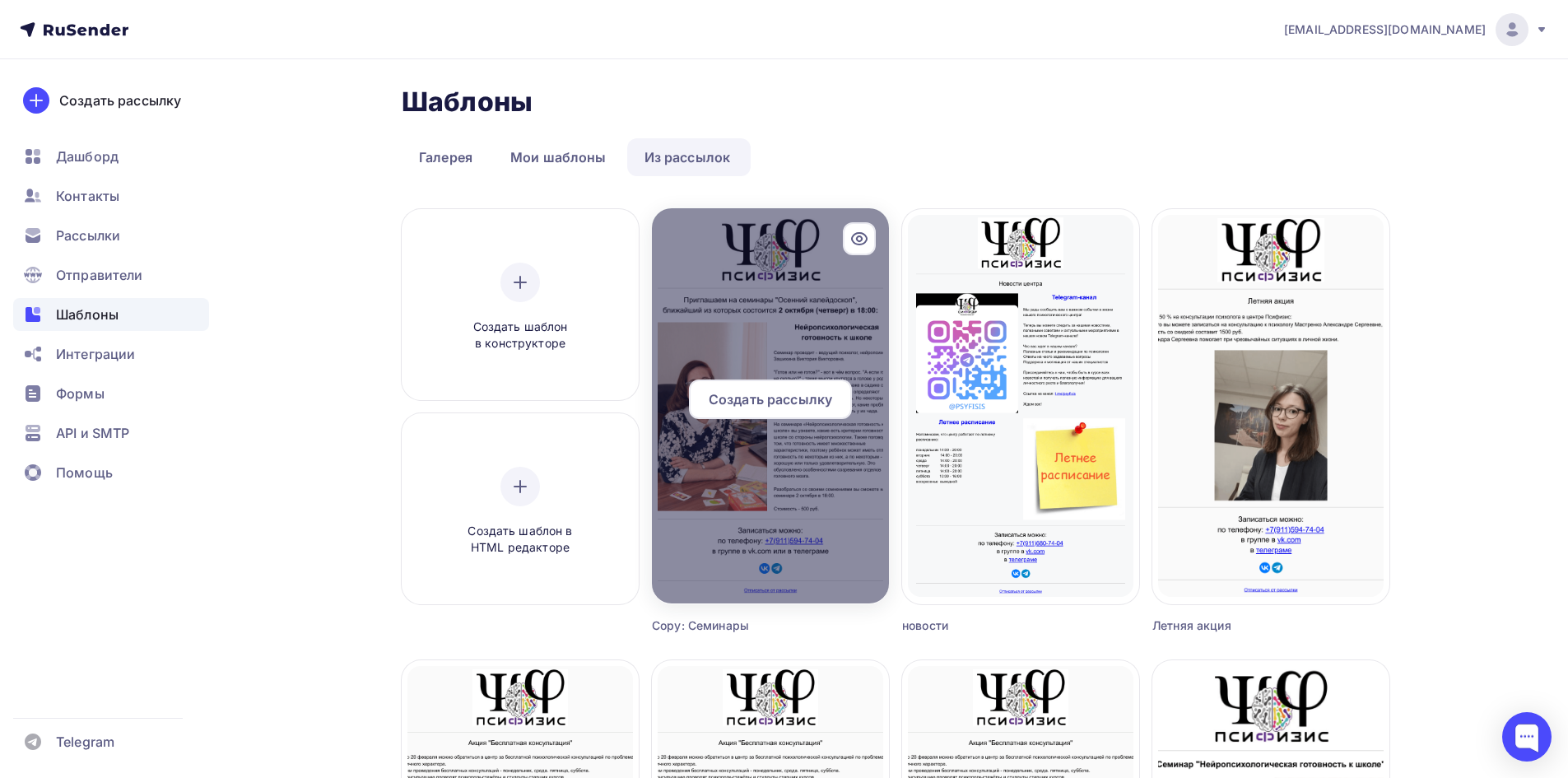
click at [861, 233] on icon at bounding box center [860, 238] width 15 height 11
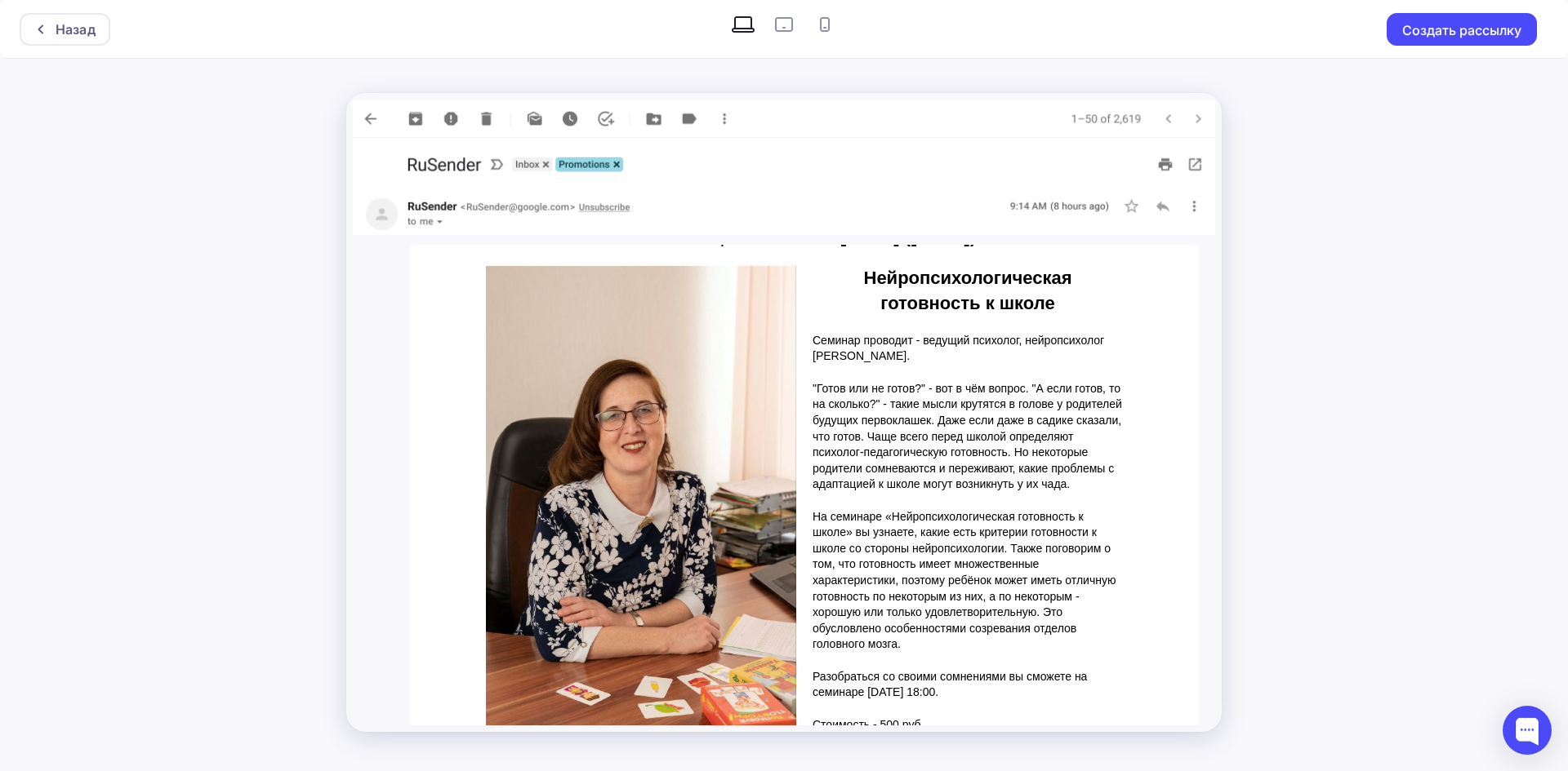
scroll to position [245, 0]
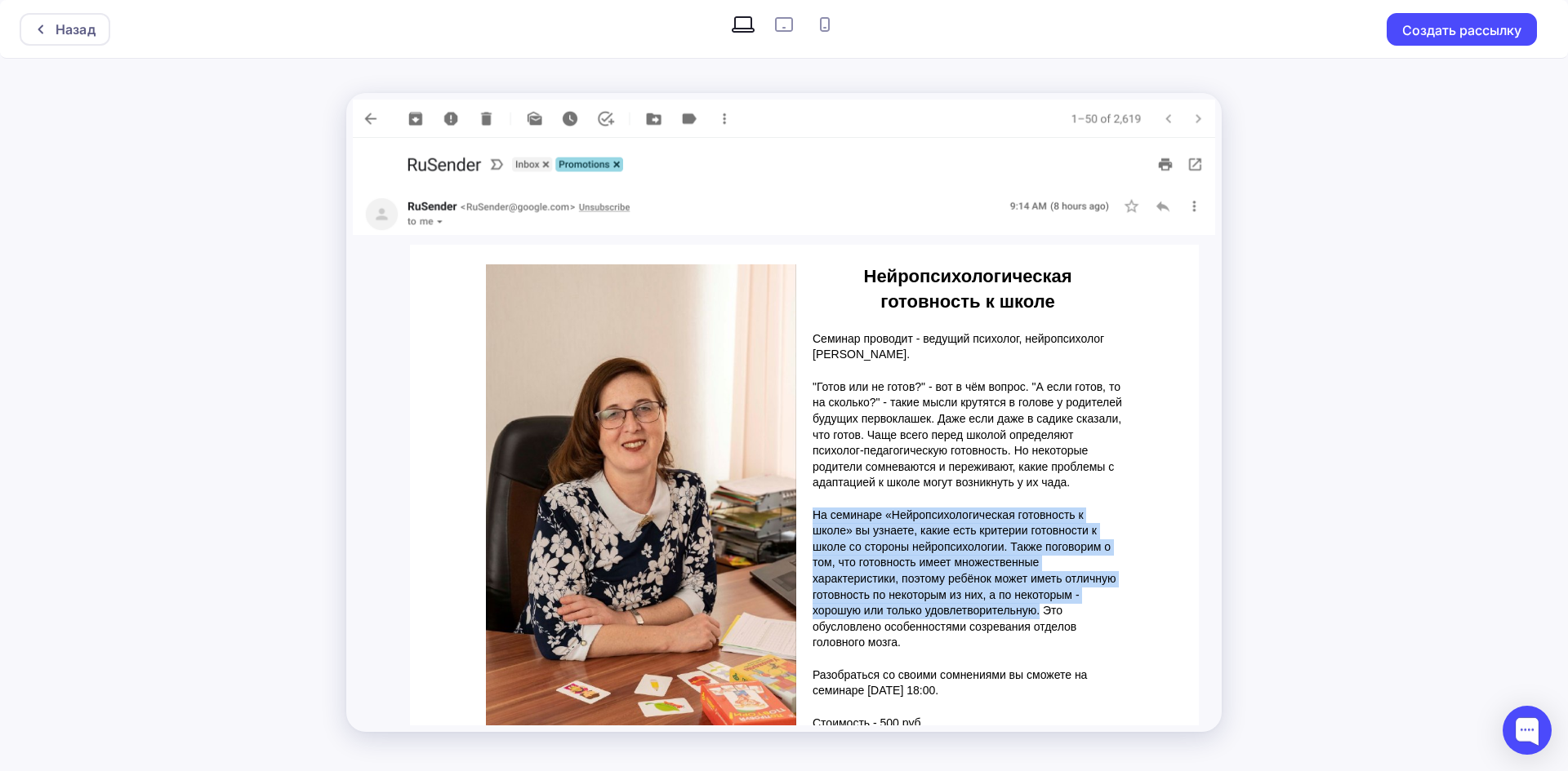
drag, startPoint x: 807, startPoint y: 512, endPoint x: 1033, endPoint y: 612, distance: 247.1
click at [1033, 612] on p ""Готов или не готов?" - вот в чём вопрос. "А если готов, то на сколько?" - таки…" at bounding box center [967, 539] width 310 height 320
copy p "На семинаре «Нейропсихологическая готовность к школе» вы узнаете, какие есть кр…"
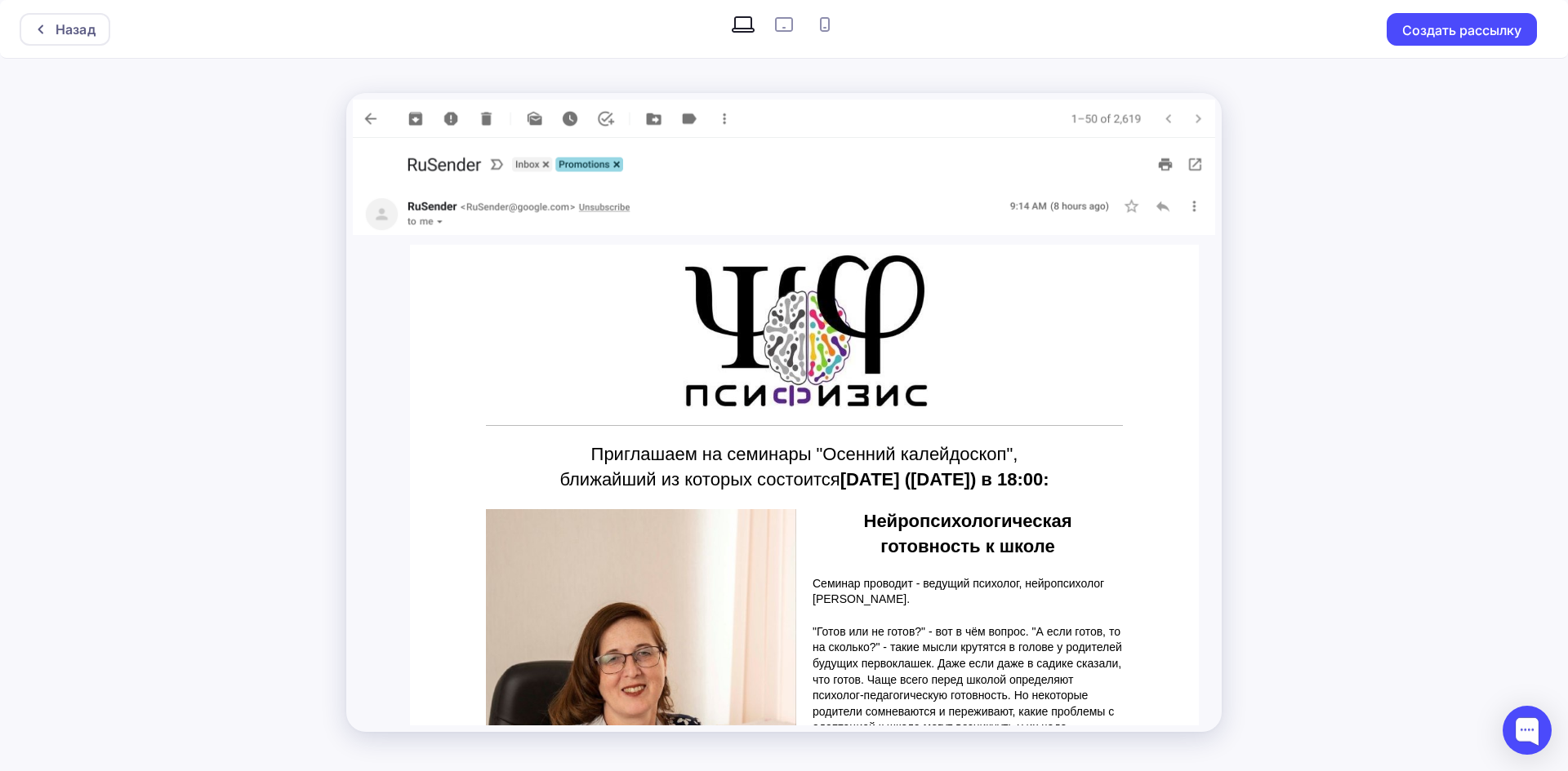
scroll to position [245, 0]
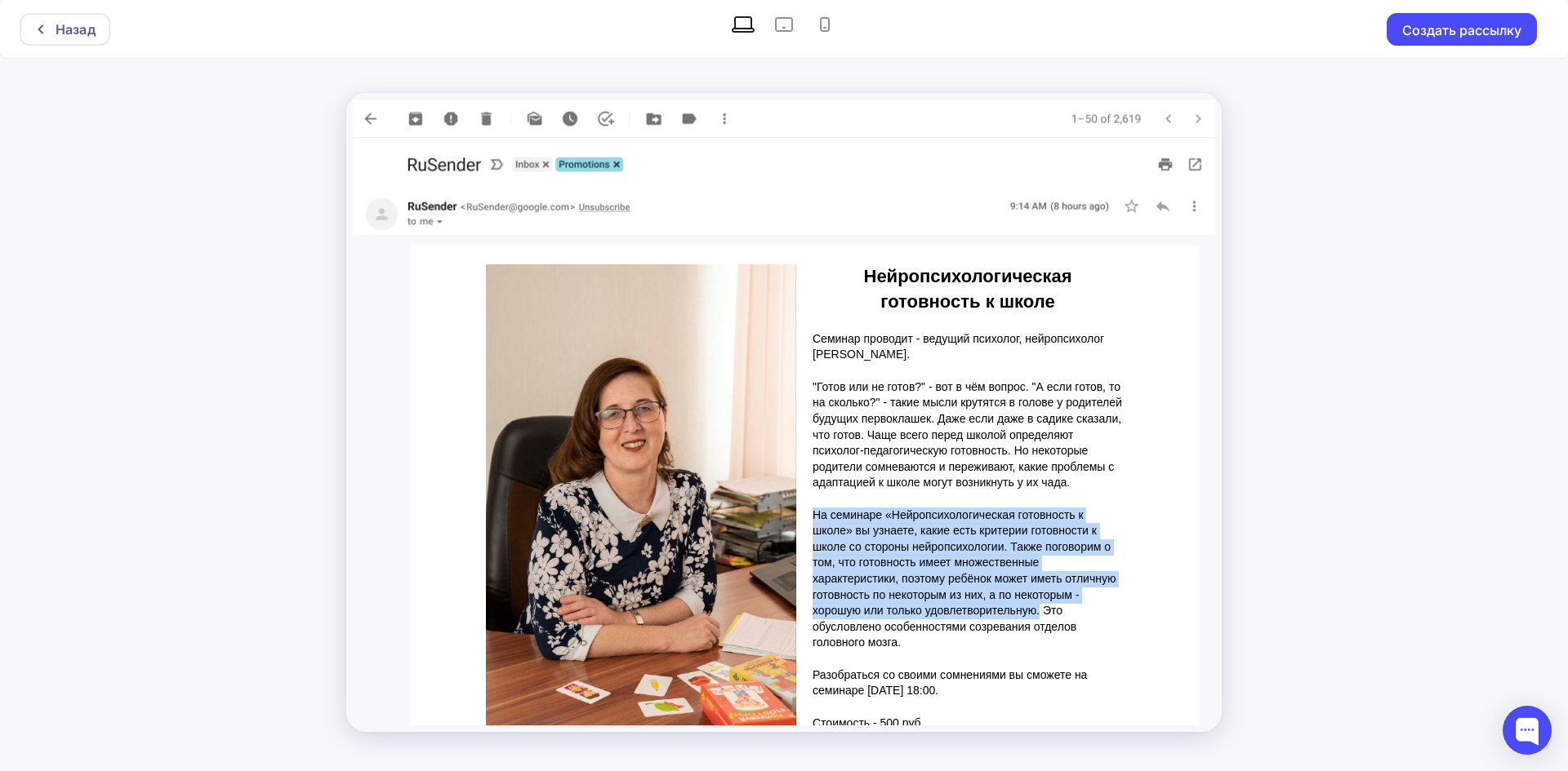
drag, startPoint x: 997, startPoint y: 350, endPoint x: 798, endPoint y: 339, distance: 199.3
click at [804, 339] on td "Семинар проводит - ведущий психолог, нейропсихолог [PERSON_NAME]." at bounding box center [967, 347] width 327 height 48
copy p "Семинар проводит - ведущий психолог, нейропсихолог [PERSON_NAME]."
